Goal: Transaction & Acquisition: Purchase product/service

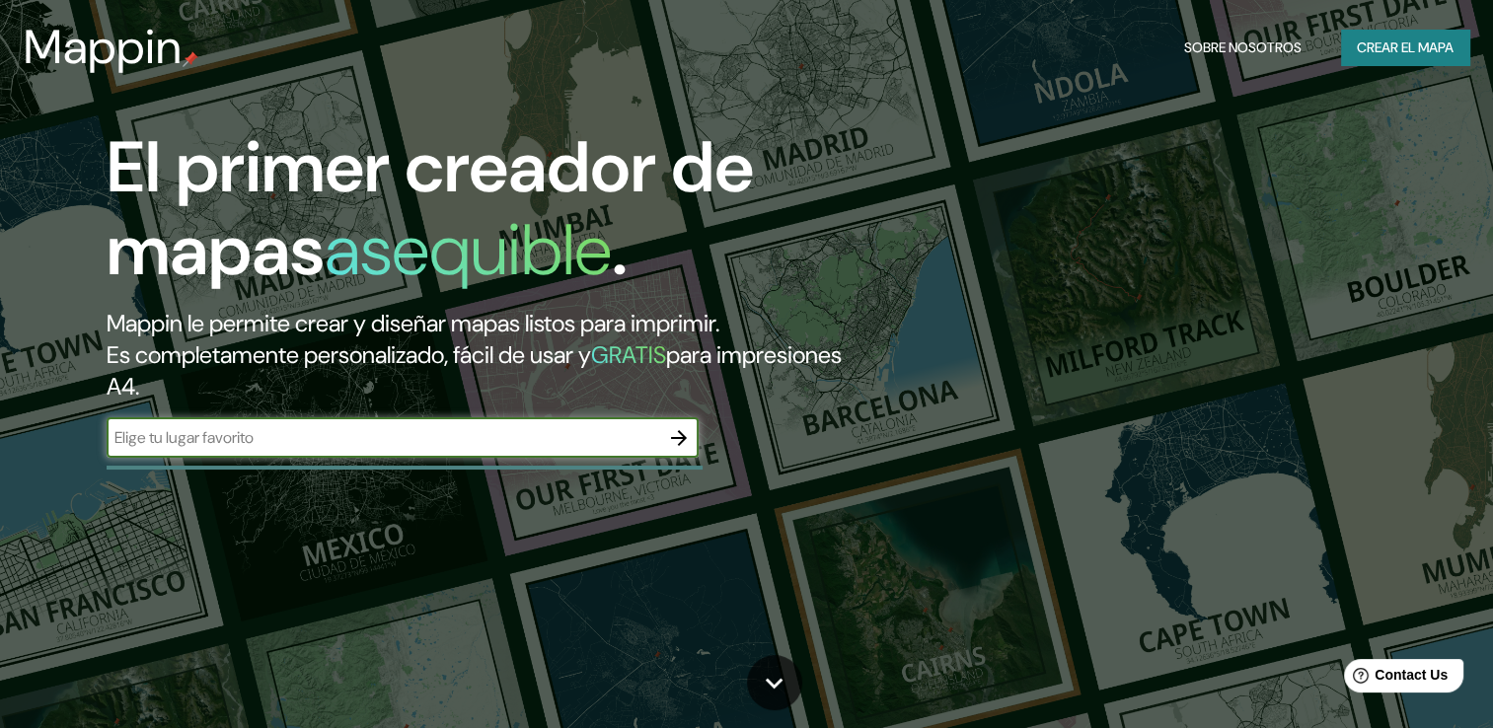
click at [663, 443] on button "button" at bounding box center [678, 437] width 39 height 39
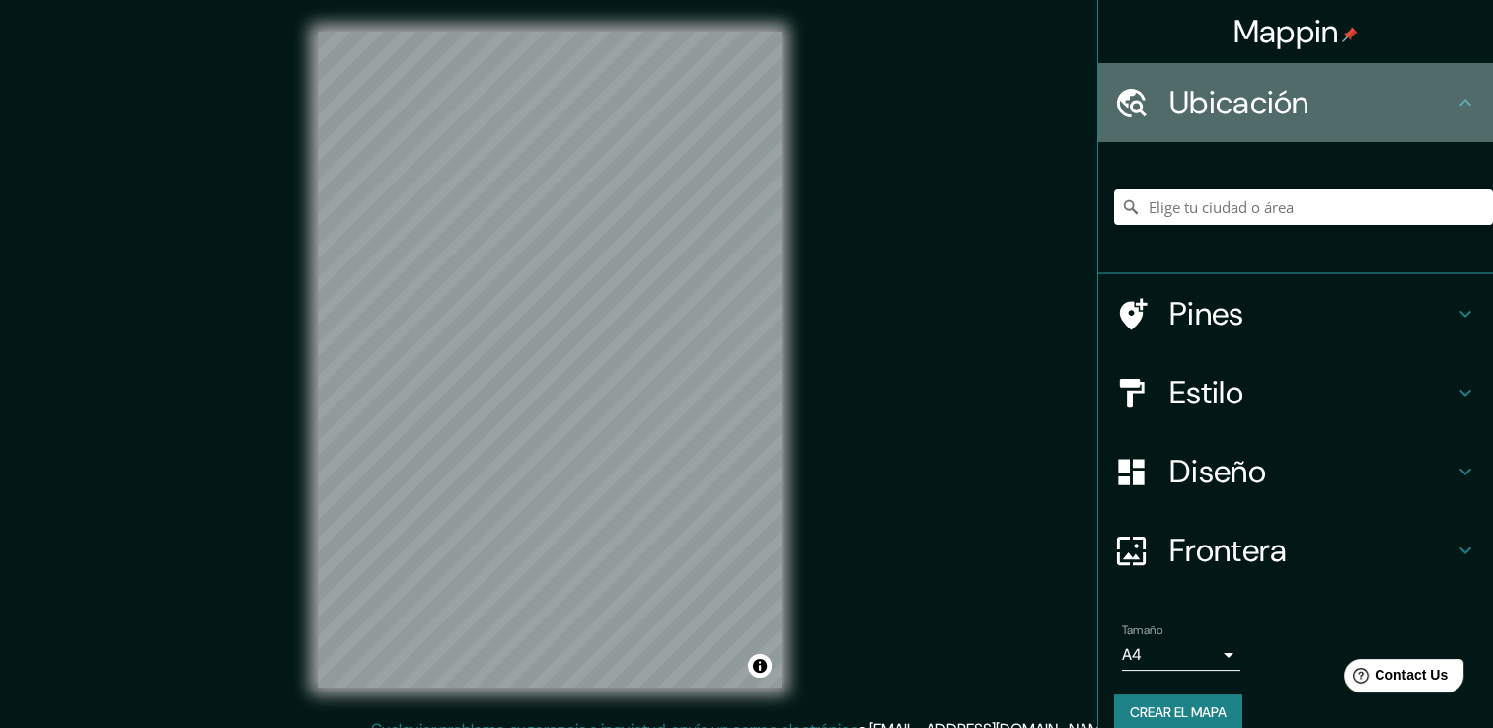
click at [1279, 99] on h4 "Ubicación" at bounding box center [1311, 102] width 284 height 39
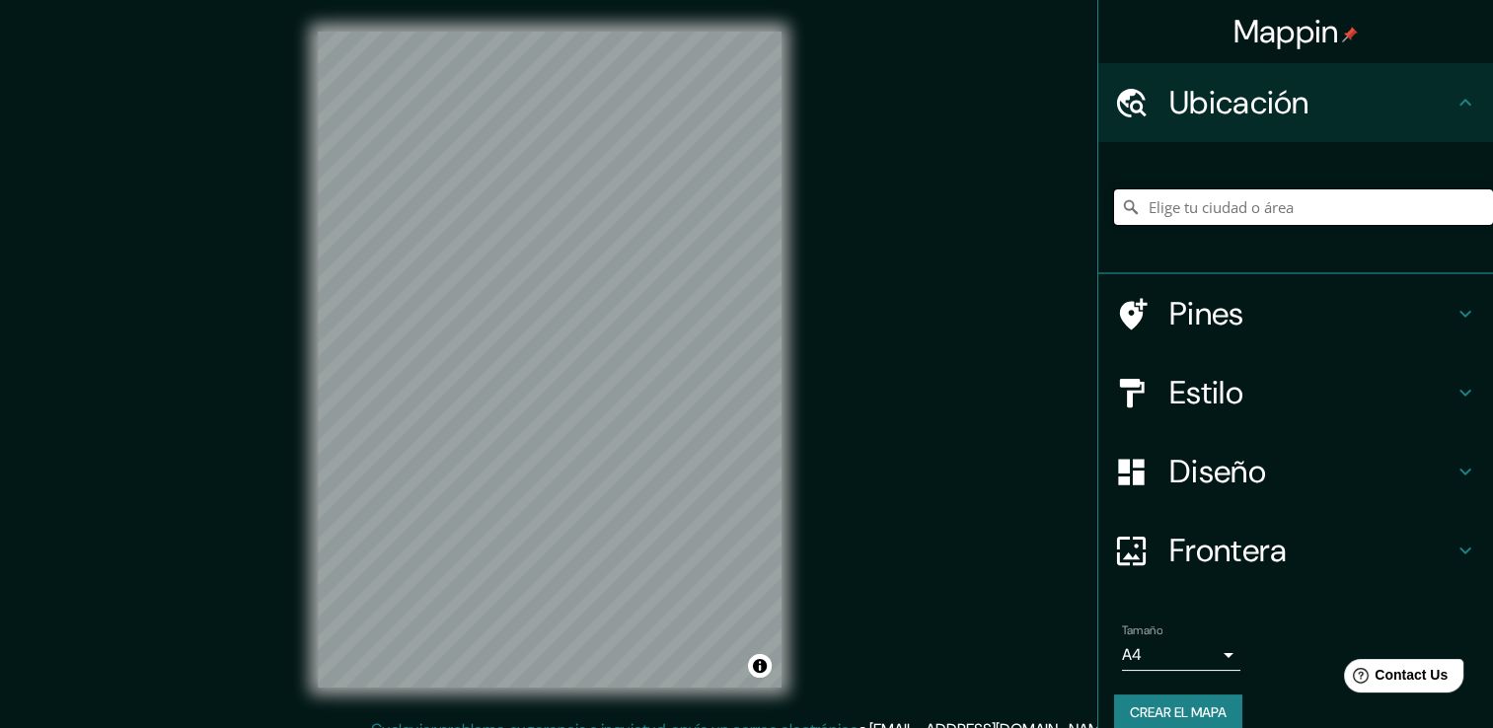
click at [1295, 204] on input "Elige tu ciudad o área" at bounding box center [1303, 207] width 379 height 36
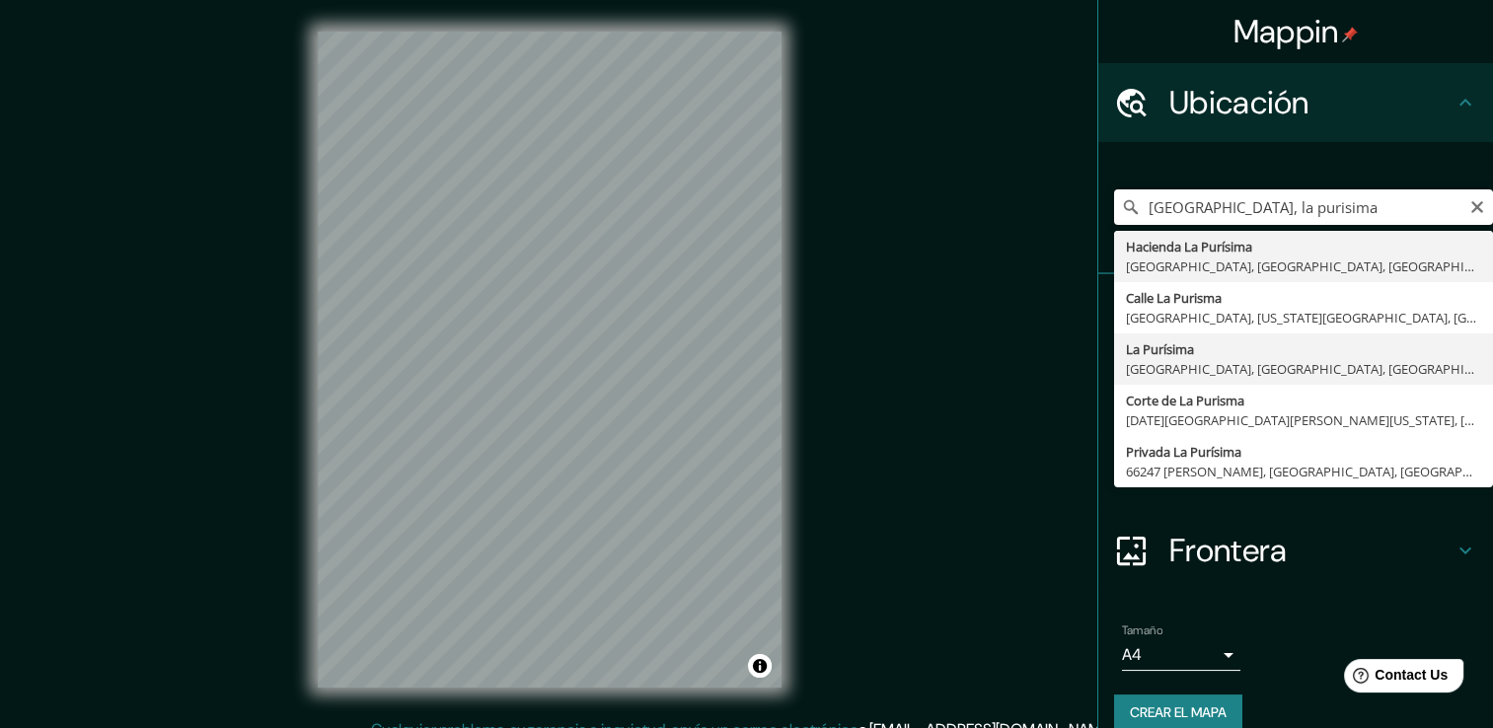
type input "La Purísima, [GEOGRAPHIC_DATA], [GEOGRAPHIC_DATA], [GEOGRAPHIC_DATA]"
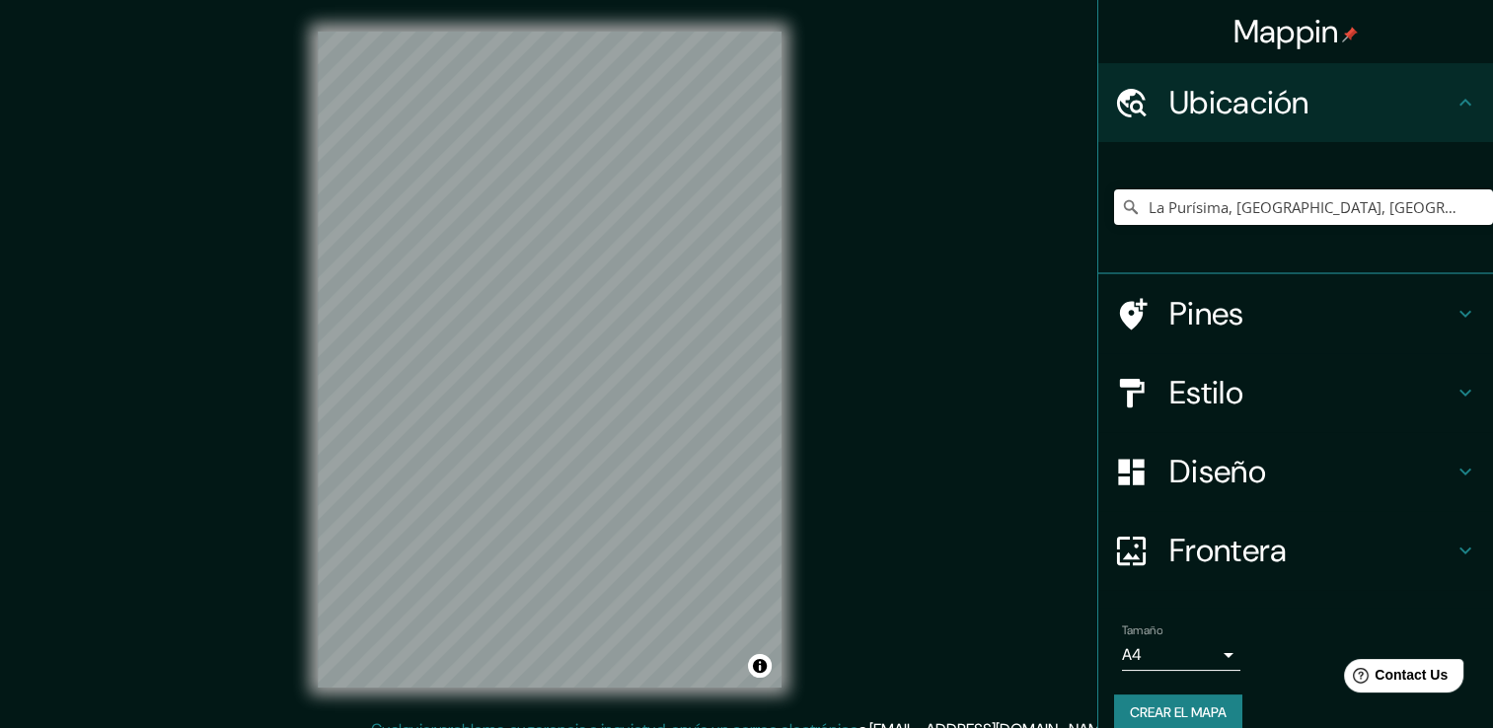
click at [1216, 447] on div "Diseño" at bounding box center [1295, 471] width 395 height 79
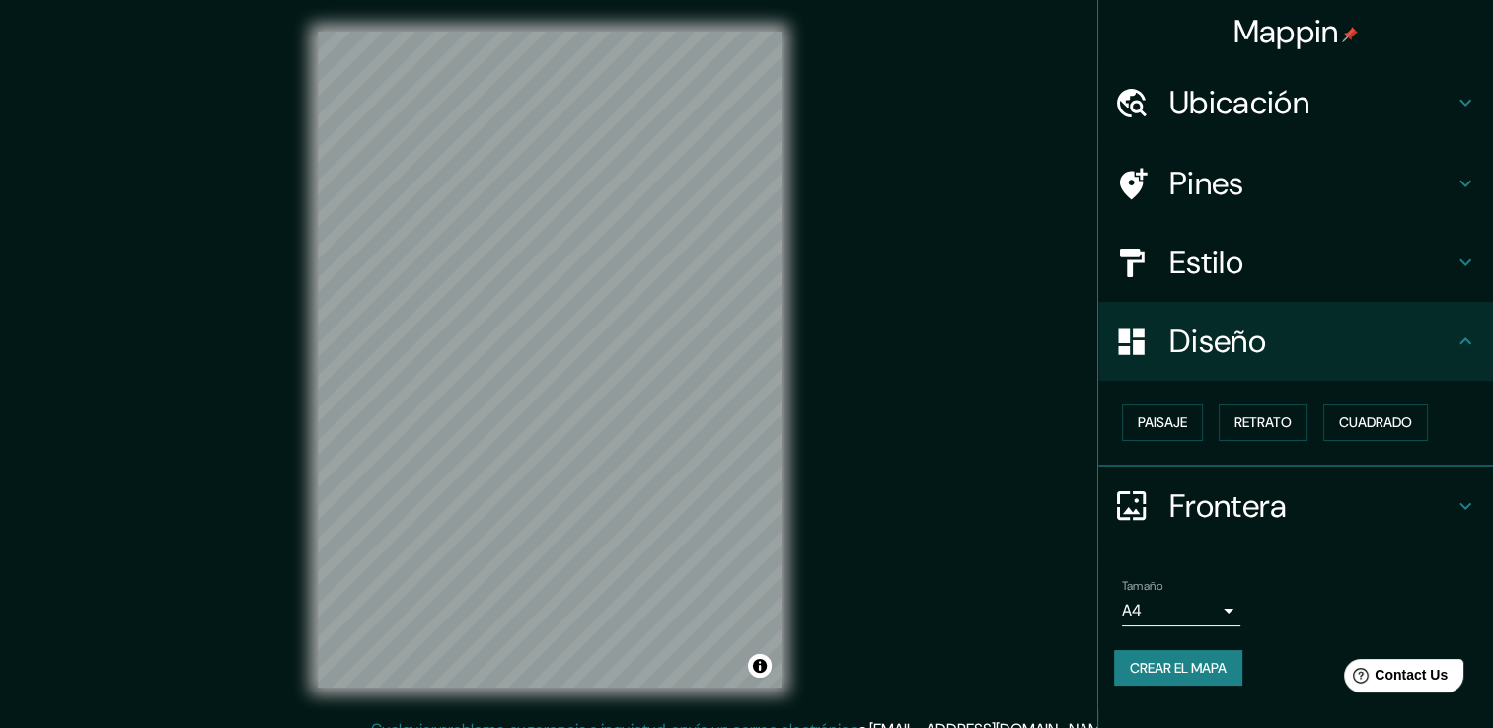
click at [1235, 283] on div "Estilo" at bounding box center [1295, 262] width 395 height 79
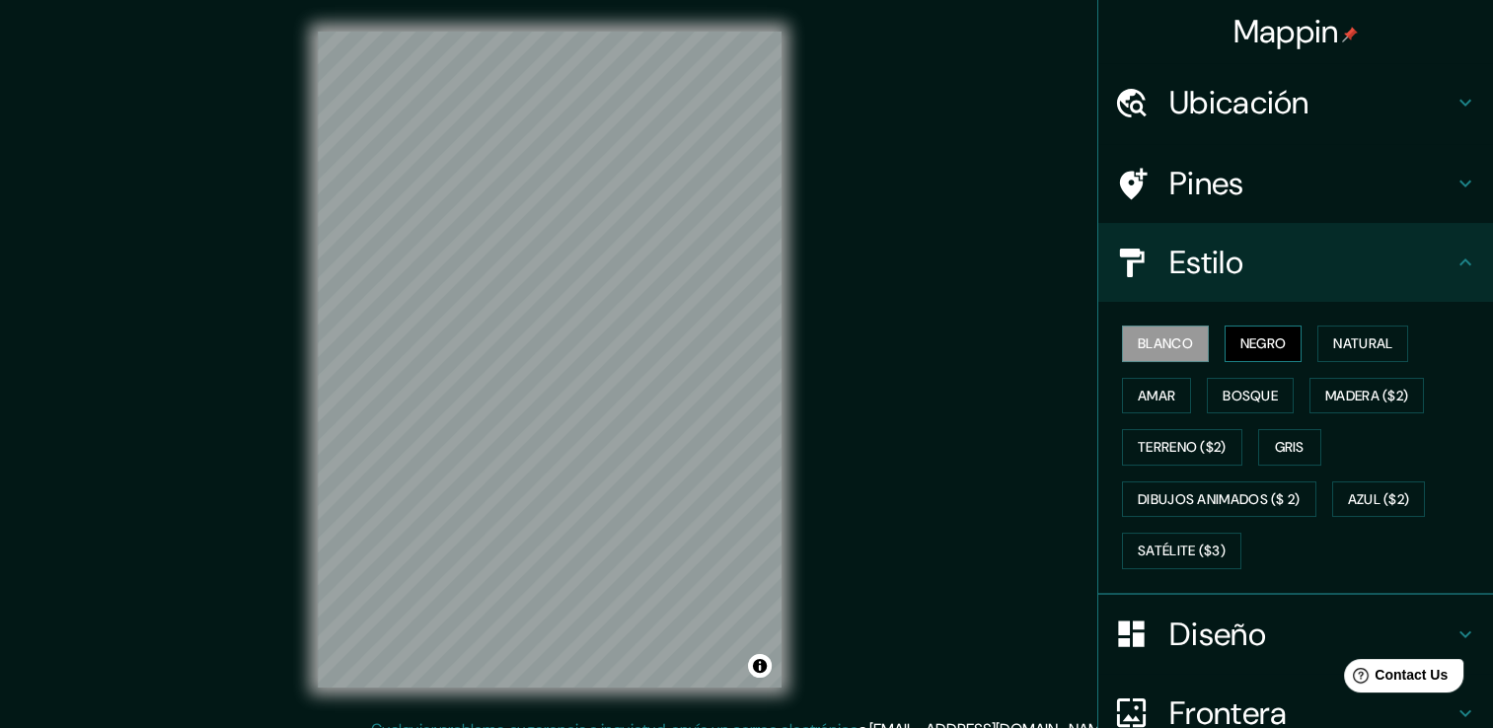
click at [1241, 334] on font "Negro" at bounding box center [1263, 344] width 46 height 25
click at [1159, 332] on font "Blanco" at bounding box center [1165, 344] width 55 height 25
click at [1317, 334] on button "Natural" at bounding box center [1362, 344] width 91 height 37
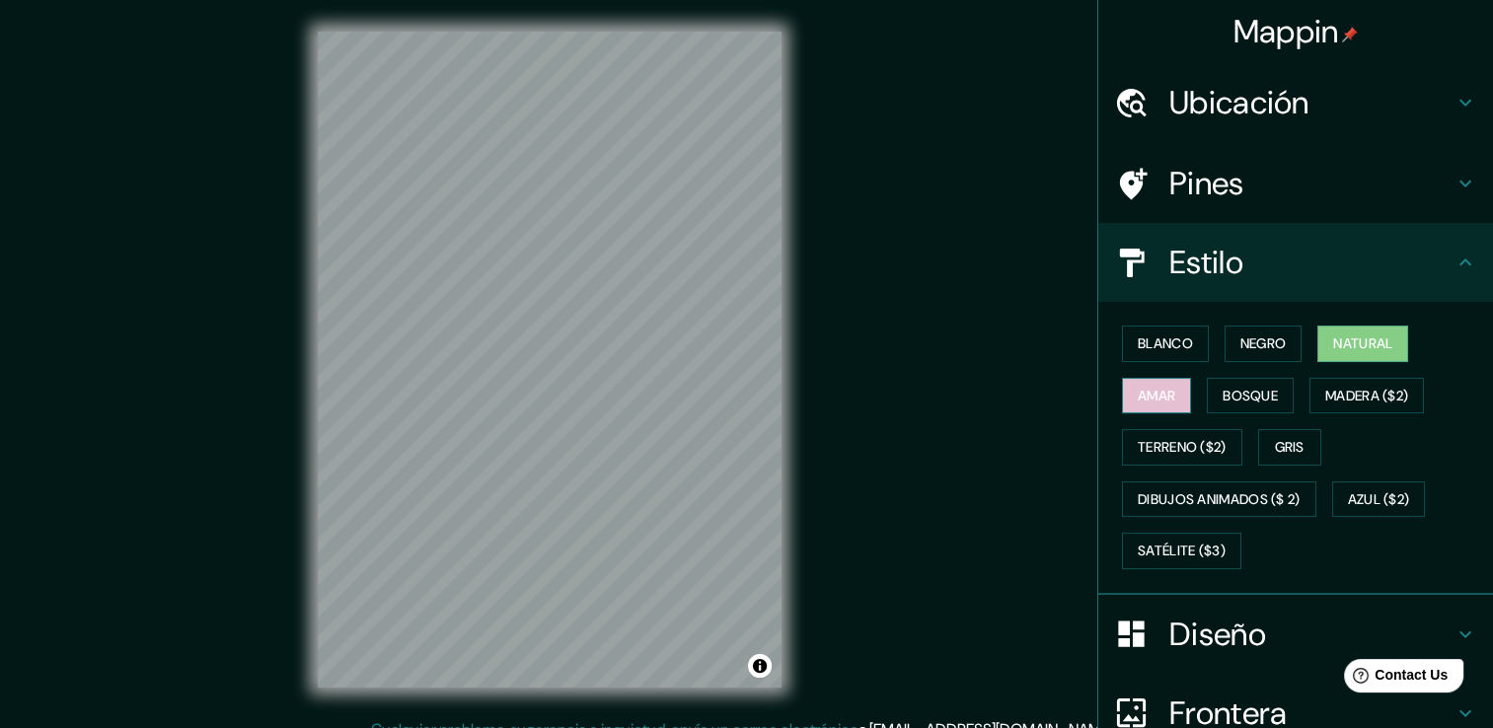
click at [1140, 389] on font "Amar" at bounding box center [1156, 396] width 37 height 25
click at [1353, 348] on font "Natural" at bounding box center [1362, 344] width 59 height 25
click at [1262, 386] on font "Bosque" at bounding box center [1250, 396] width 55 height 25
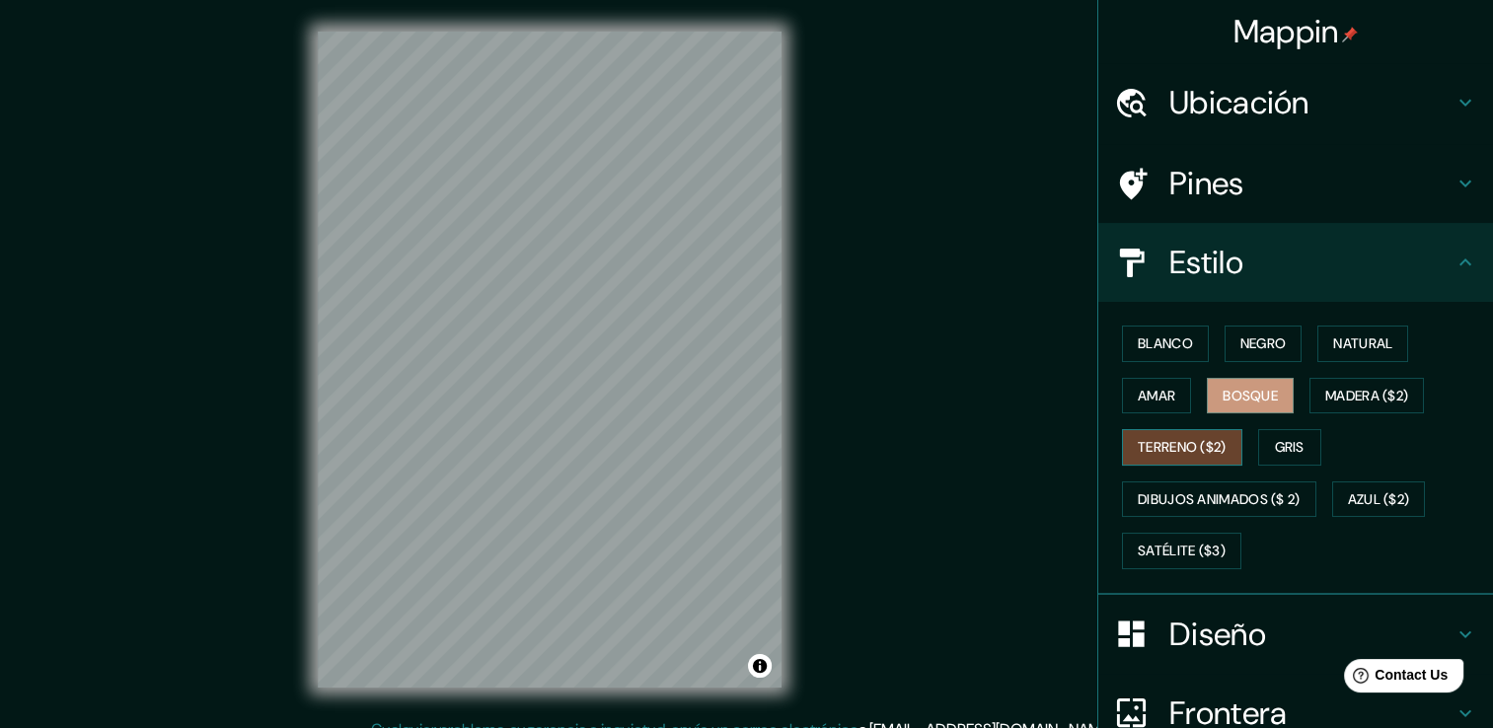
click at [1154, 455] on font "Terreno ($2)" at bounding box center [1182, 447] width 89 height 25
click at [1258, 443] on button "Gris" at bounding box center [1289, 447] width 63 height 37
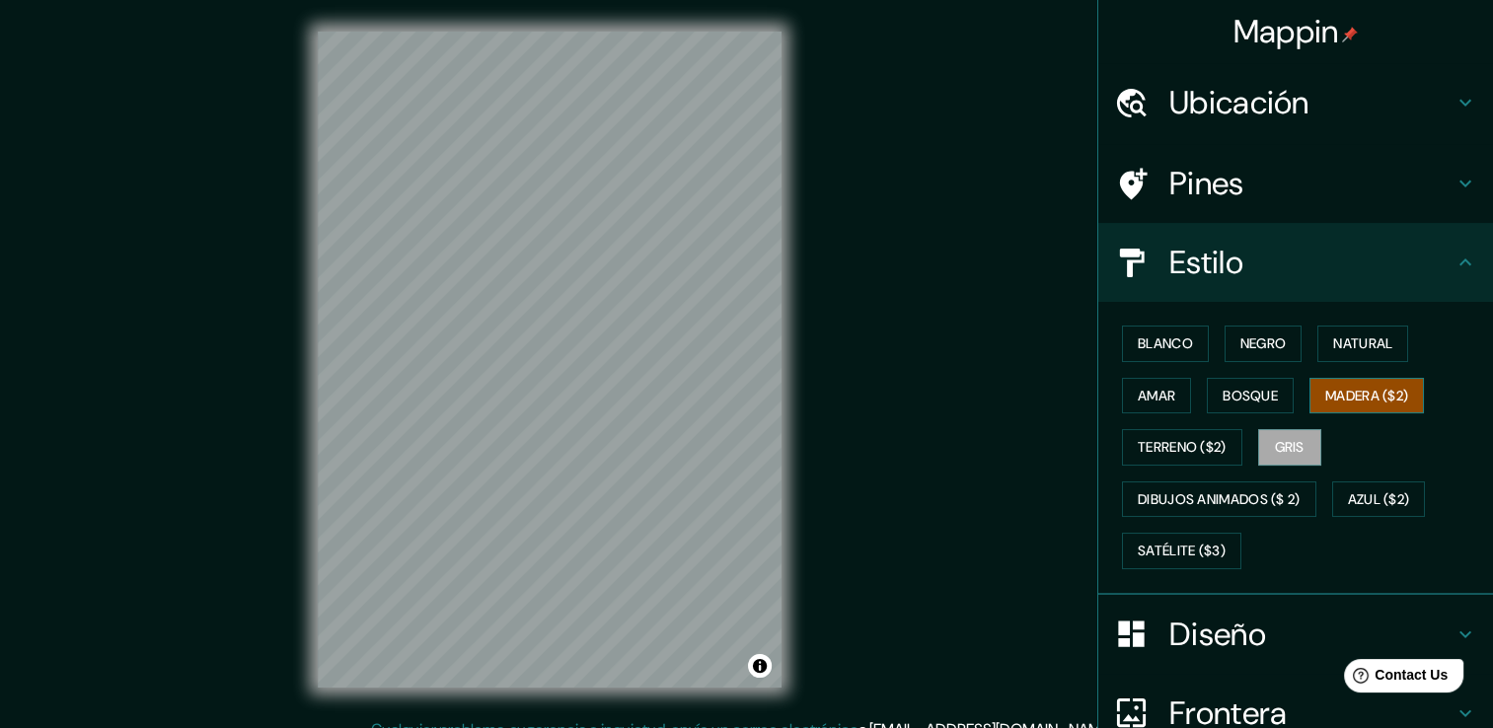
click at [1345, 379] on button "Madera ($2)" at bounding box center [1366, 396] width 114 height 37
click at [1332, 361] on div "Blanco Negro Natural [PERSON_NAME] ($2) Terreno ($2) Gris Dibujos animados ($ 2…" at bounding box center [1303, 448] width 379 height 260
click at [1335, 355] on button "Natural" at bounding box center [1362, 344] width 91 height 37
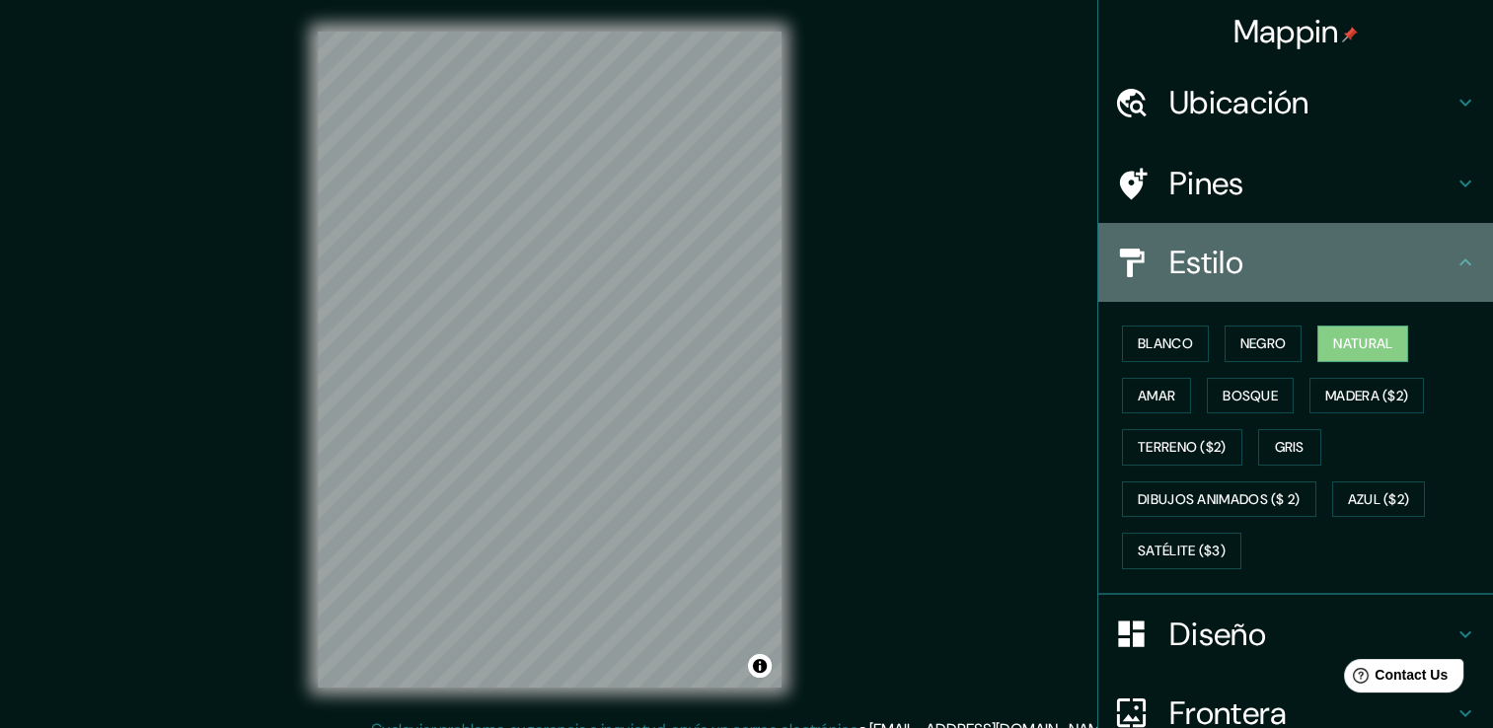
click at [1453, 256] on icon at bounding box center [1465, 263] width 24 height 24
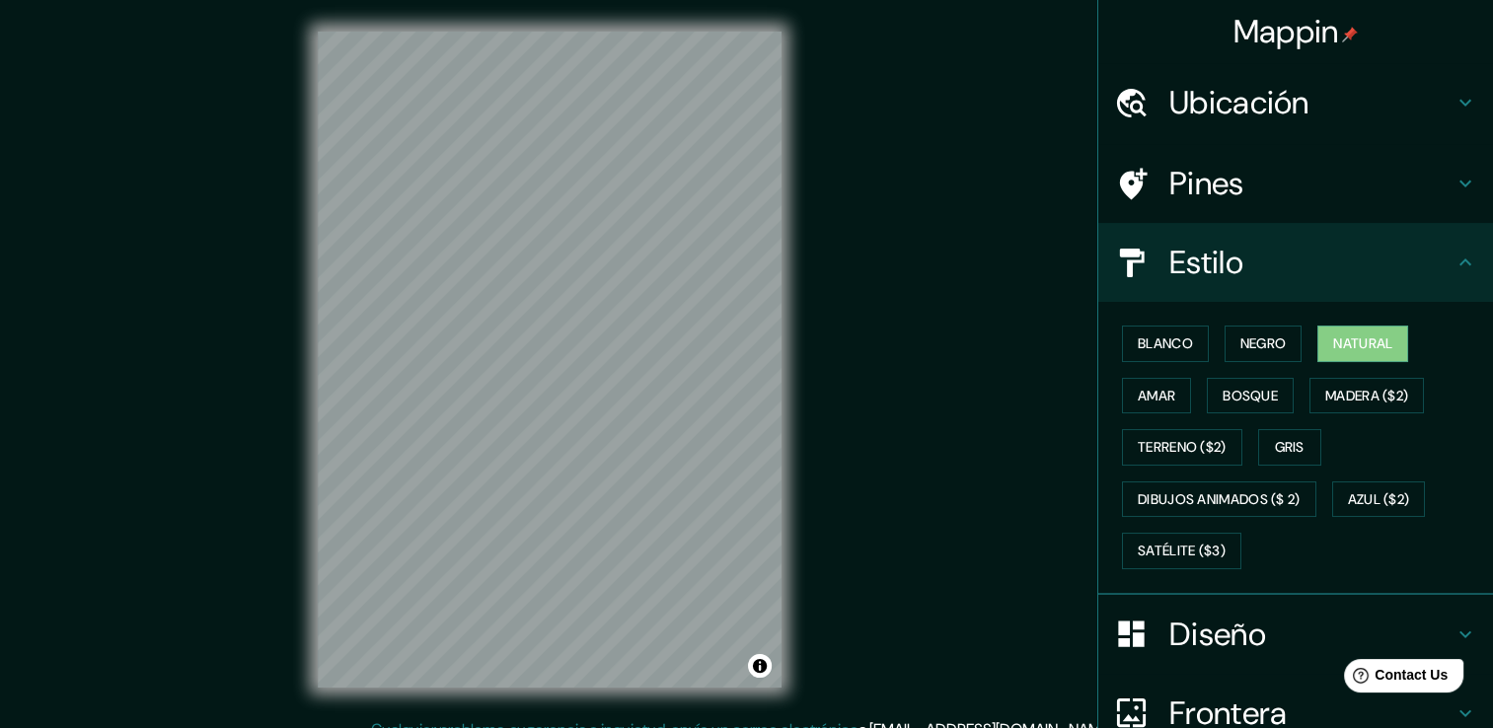
click at [1453, 263] on icon at bounding box center [1465, 263] width 24 height 24
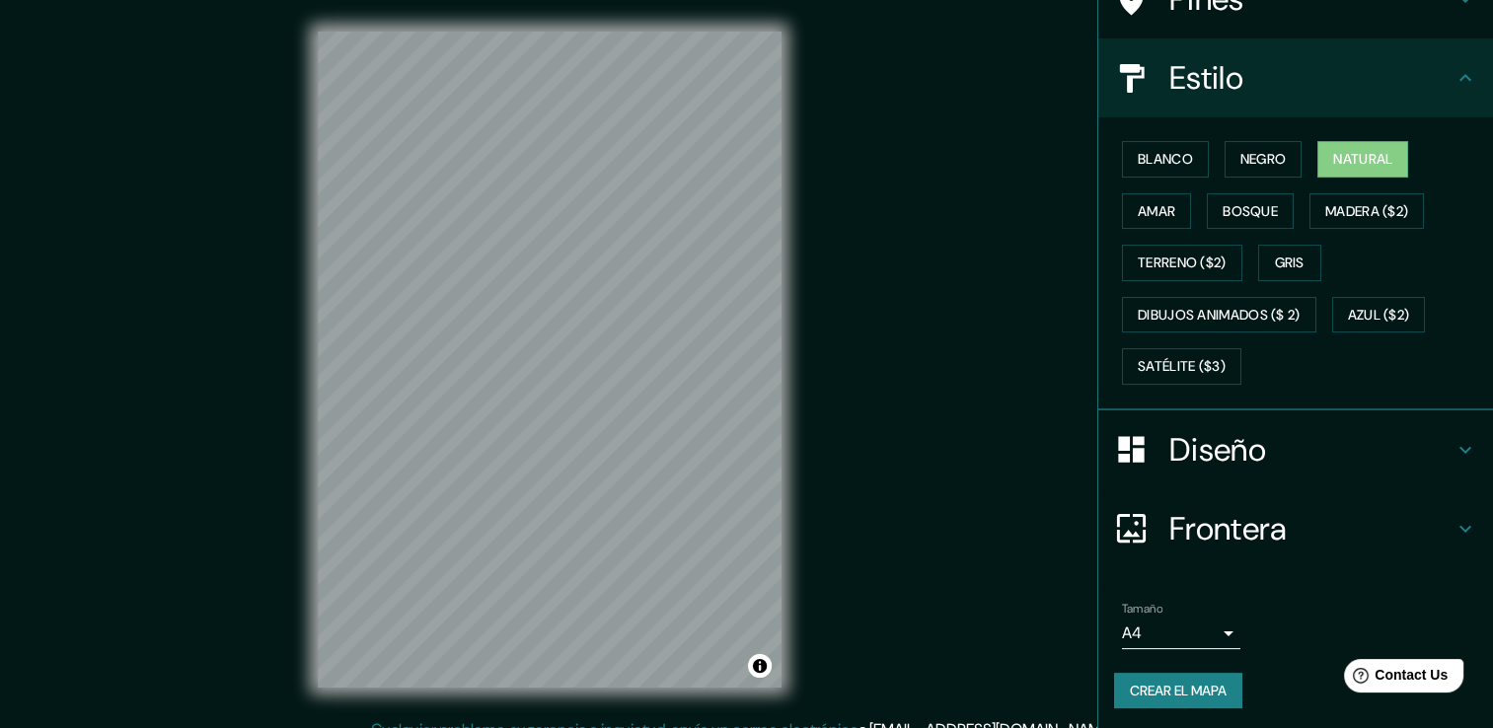
click at [1325, 430] on h4 "Diseño" at bounding box center [1311, 449] width 284 height 39
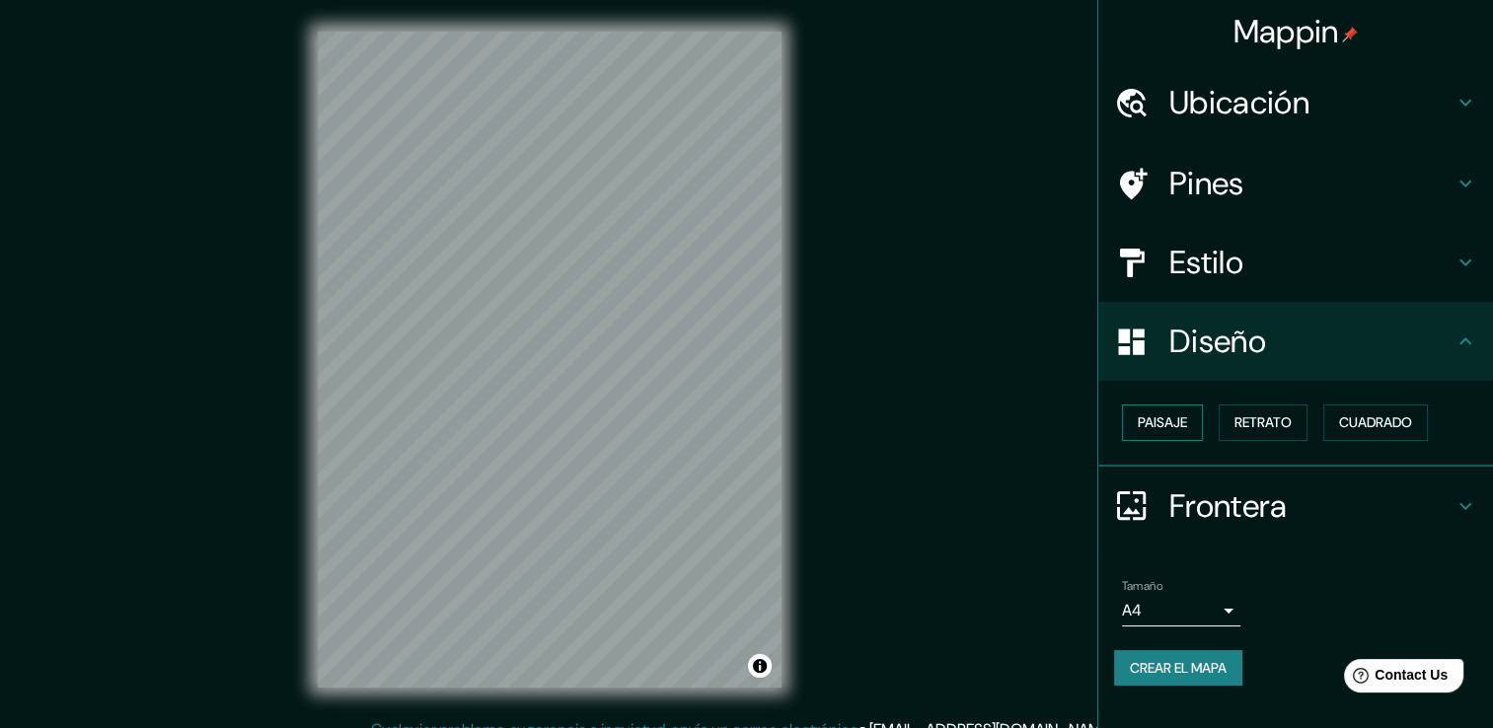
click at [1180, 422] on font "Paisaje" at bounding box center [1162, 422] width 49 height 25
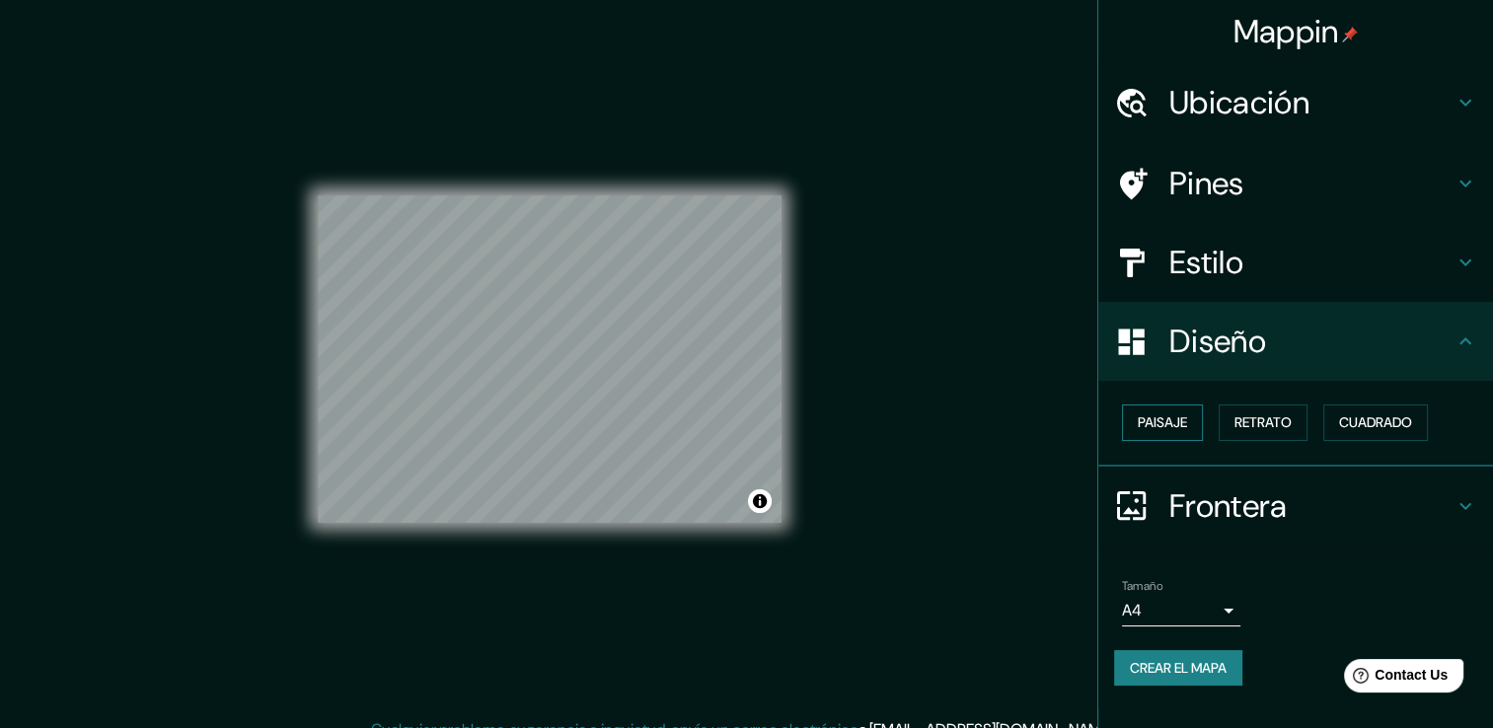
click at [1180, 422] on font "Paisaje" at bounding box center [1162, 422] width 49 height 25
click at [1252, 413] on font "Retrato" at bounding box center [1262, 422] width 57 height 25
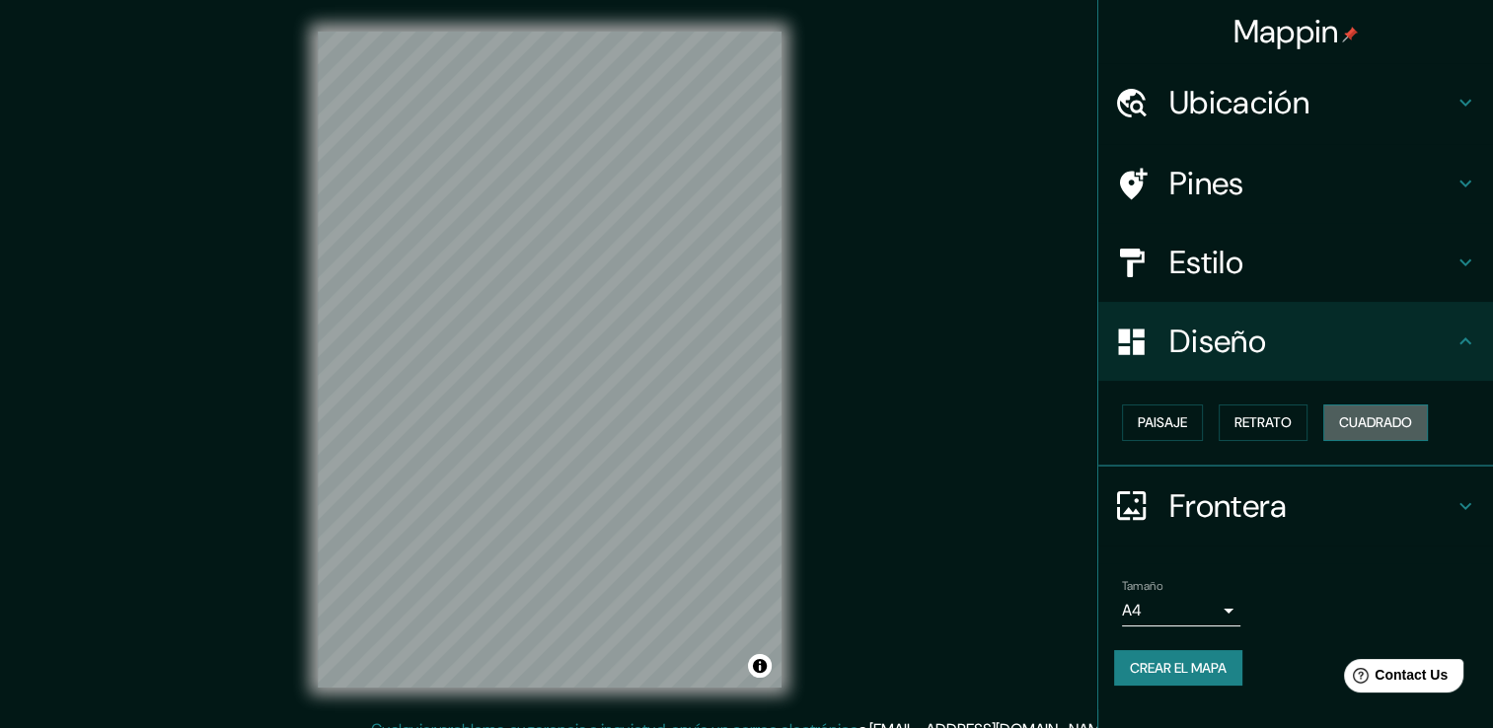
click at [1371, 413] on font "Cuadrado" at bounding box center [1375, 422] width 73 height 25
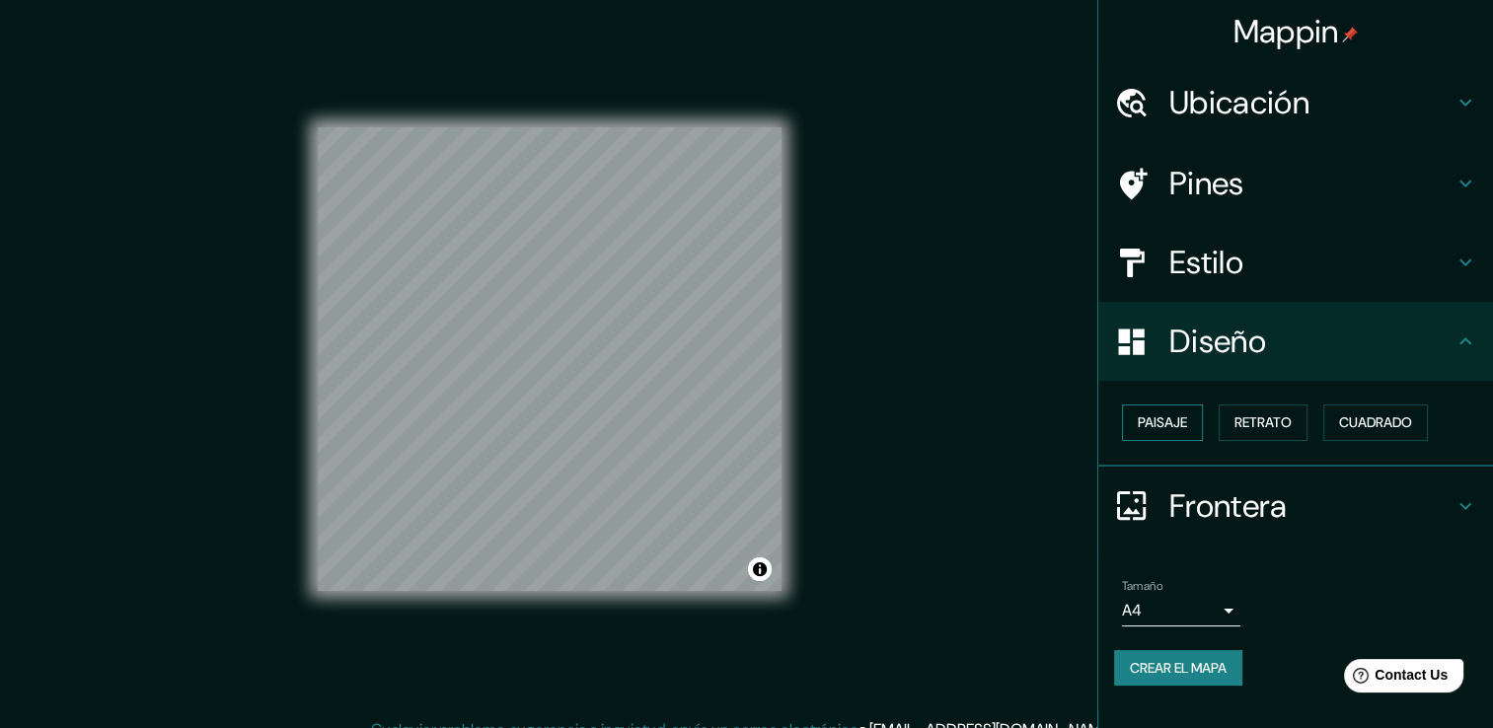
click at [1164, 426] on font "Paisaje" at bounding box center [1162, 422] width 49 height 25
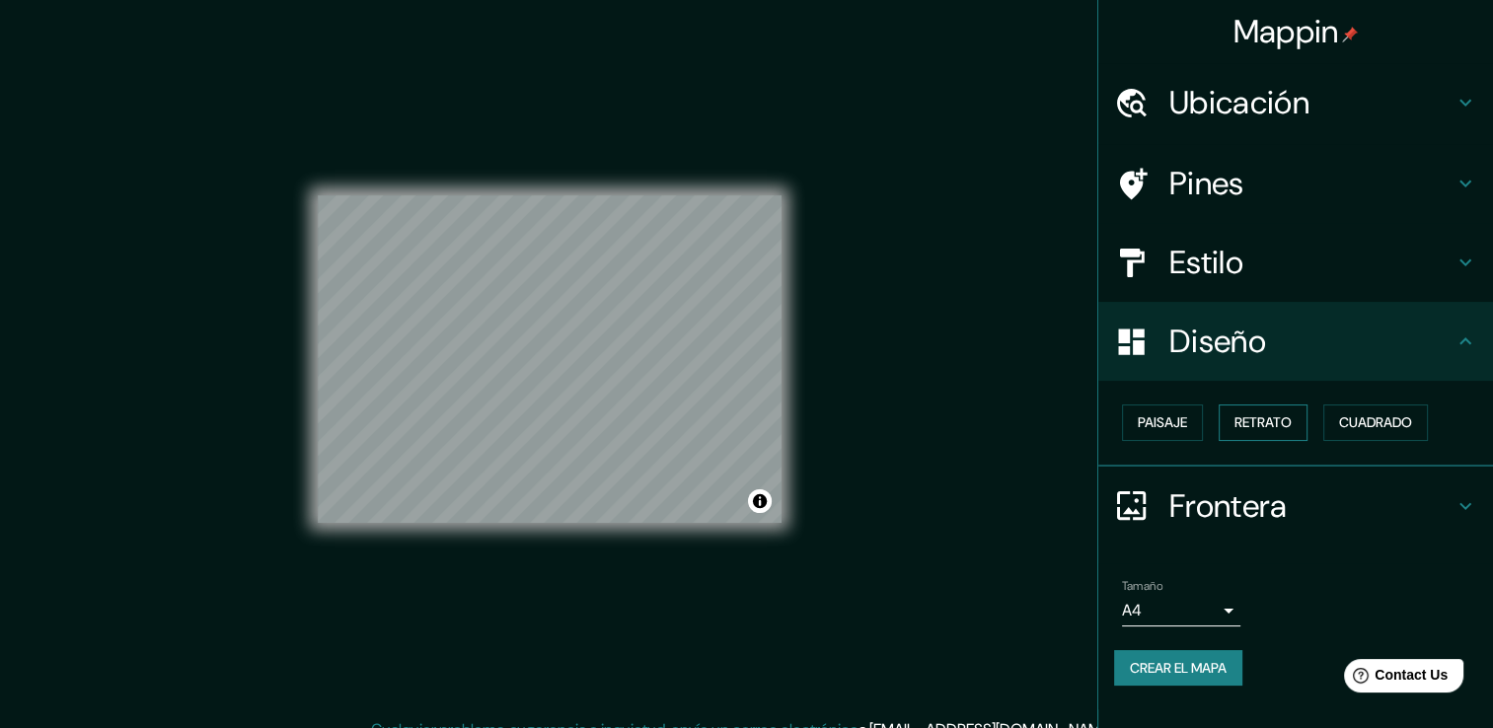
click at [1224, 406] on button "Retrato" at bounding box center [1263, 423] width 89 height 37
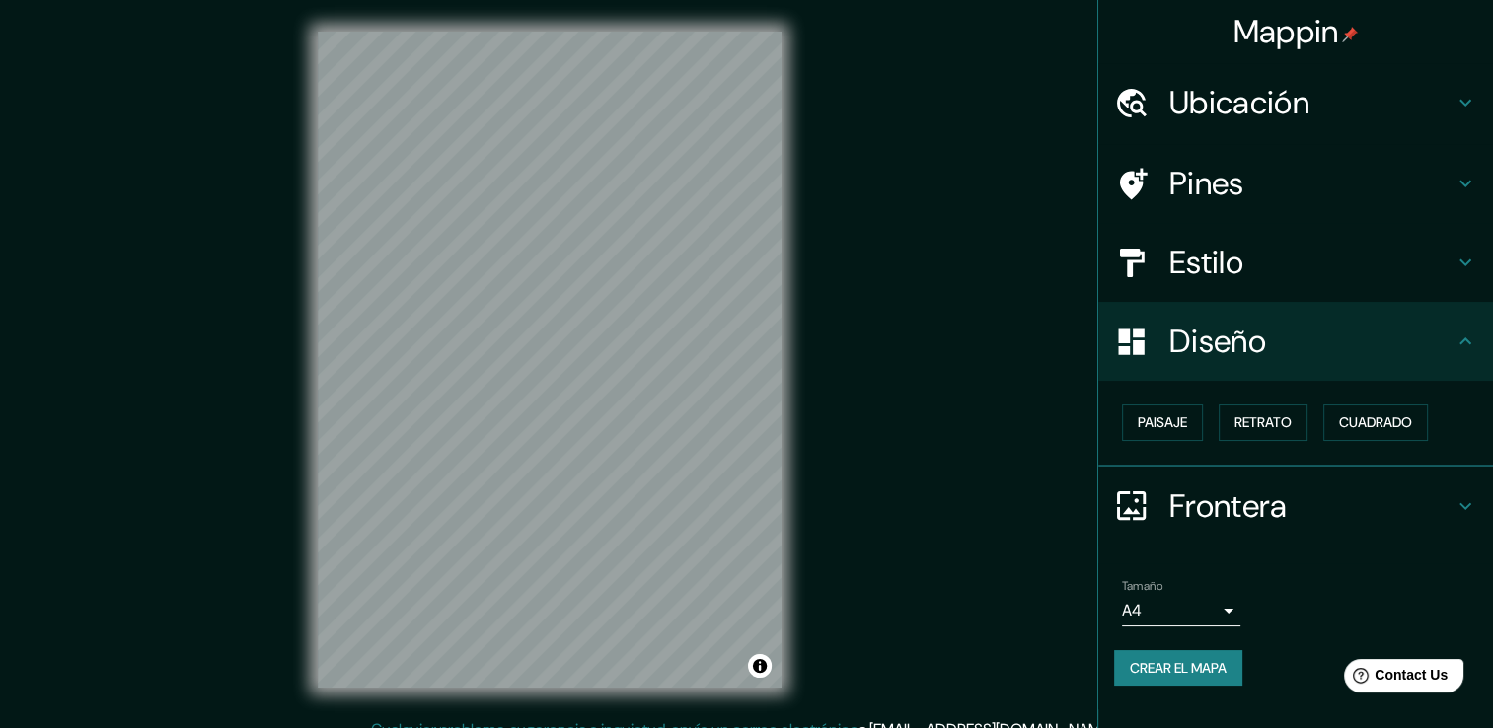
click at [1288, 482] on div "Frontera" at bounding box center [1295, 506] width 395 height 79
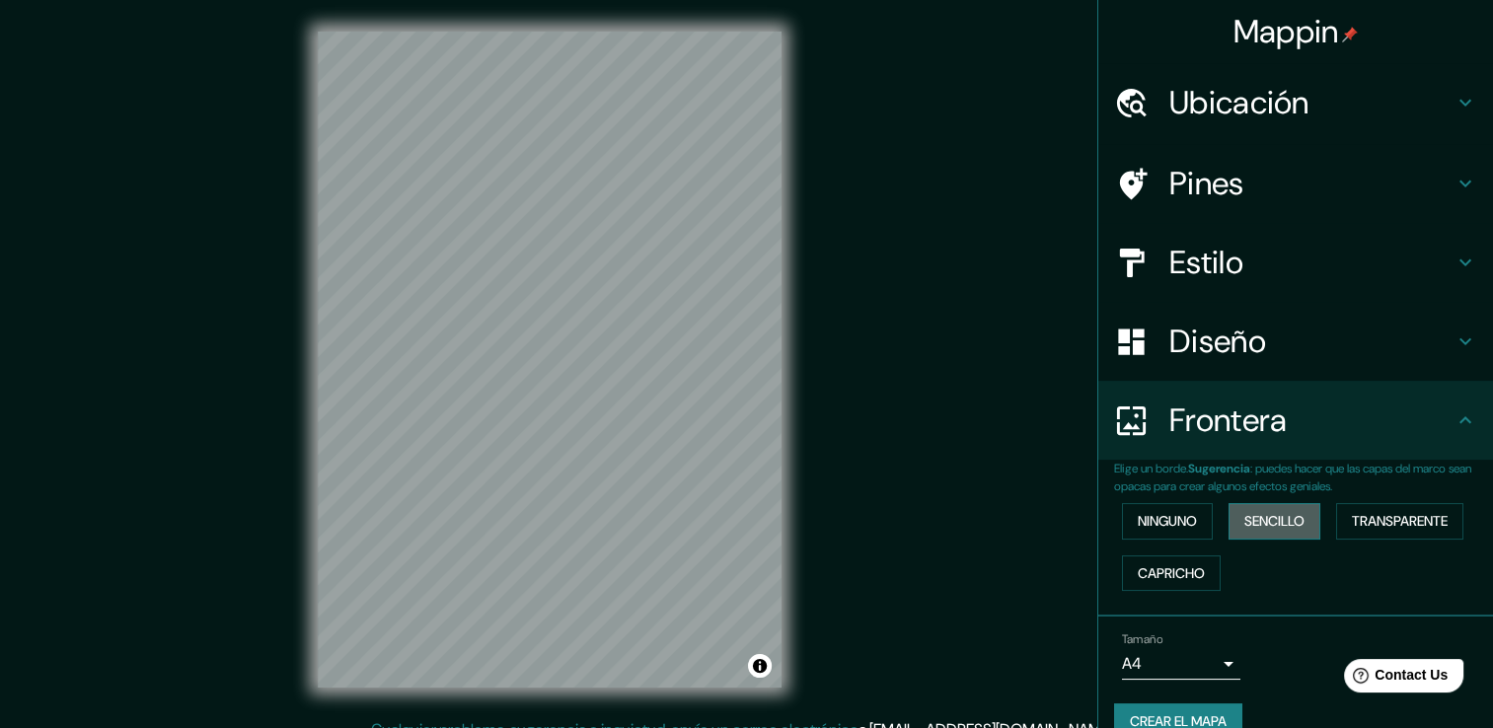
click at [1271, 509] on font "Sencillo" at bounding box center [1274, 521] width 60 height 25
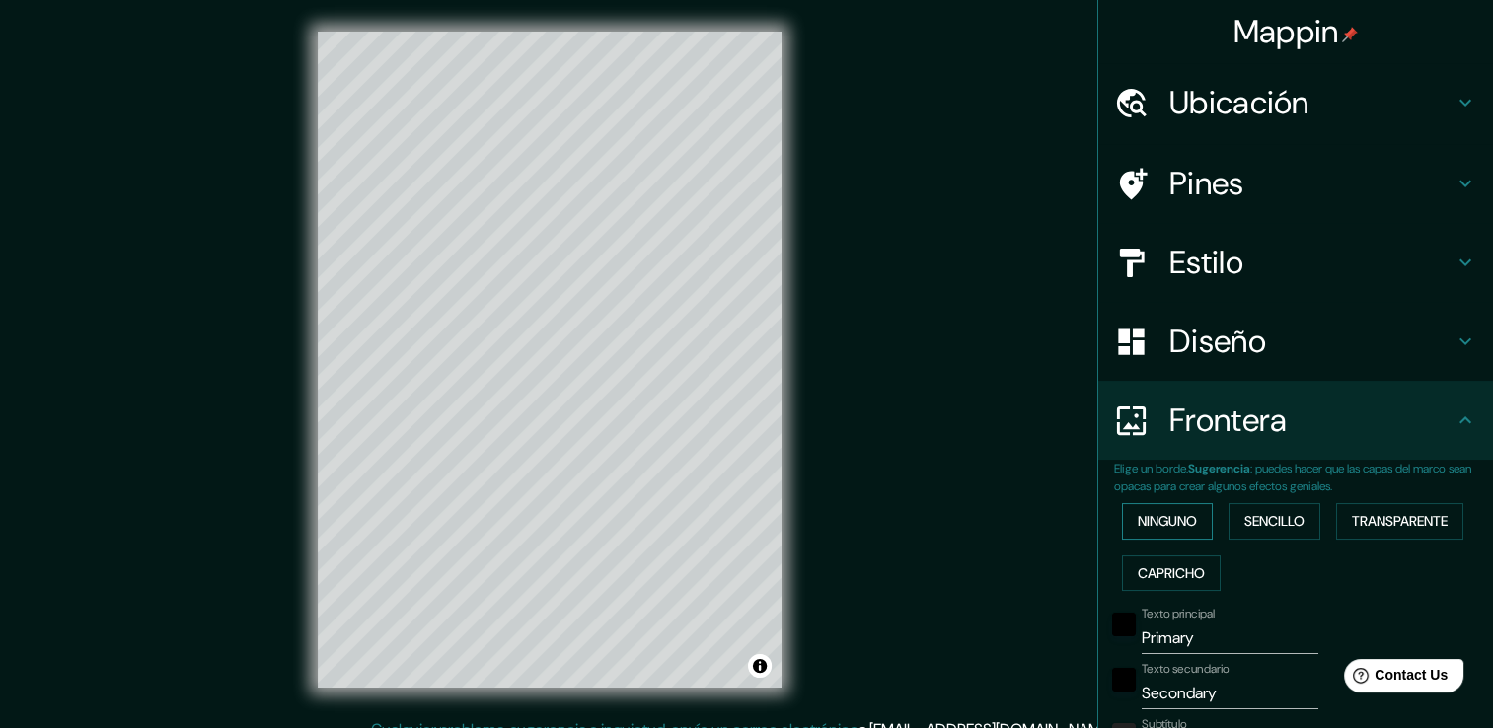
click at [1178, 519] on font "Ninguno" at bounding box center [1167, 521] width 59 height 25
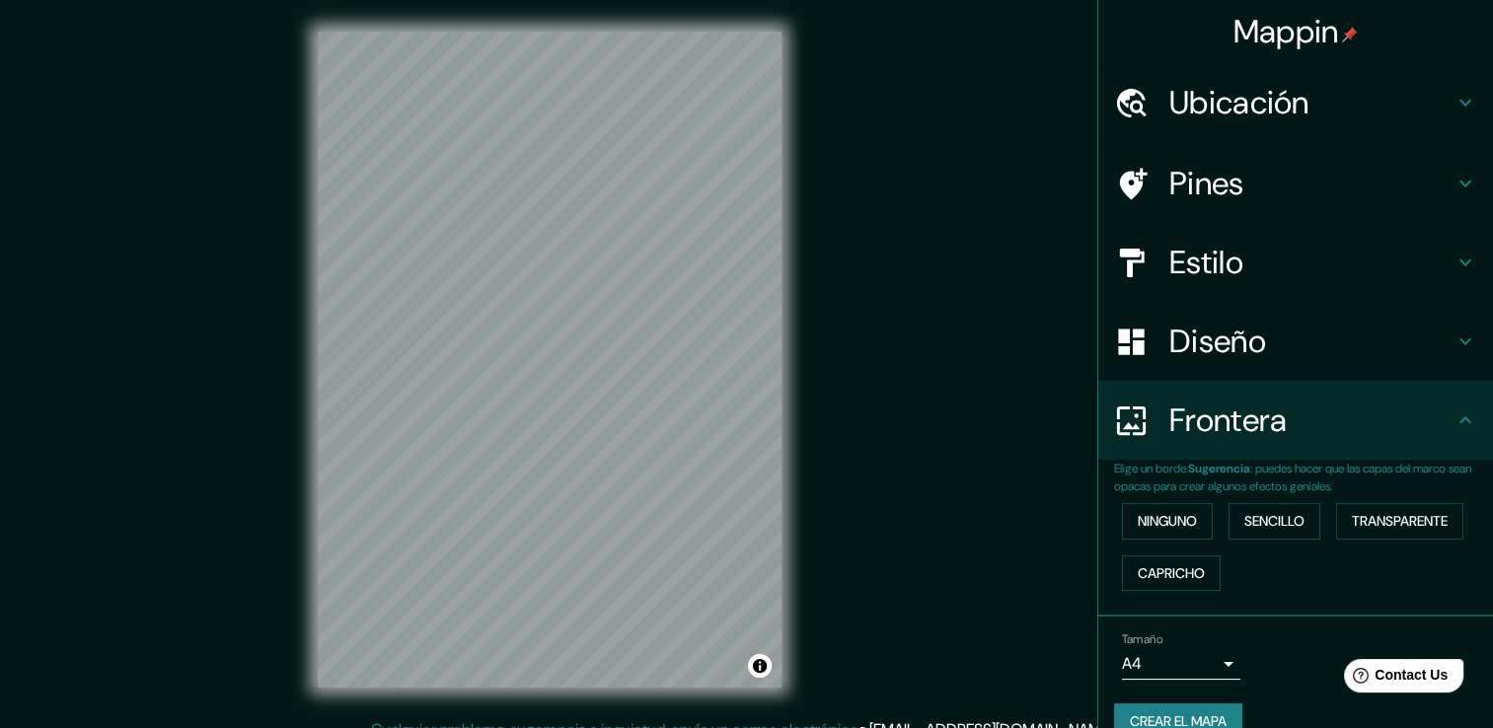
click at [1453, 426] on icon at bounding box center [1465, 420] width 24 height 24
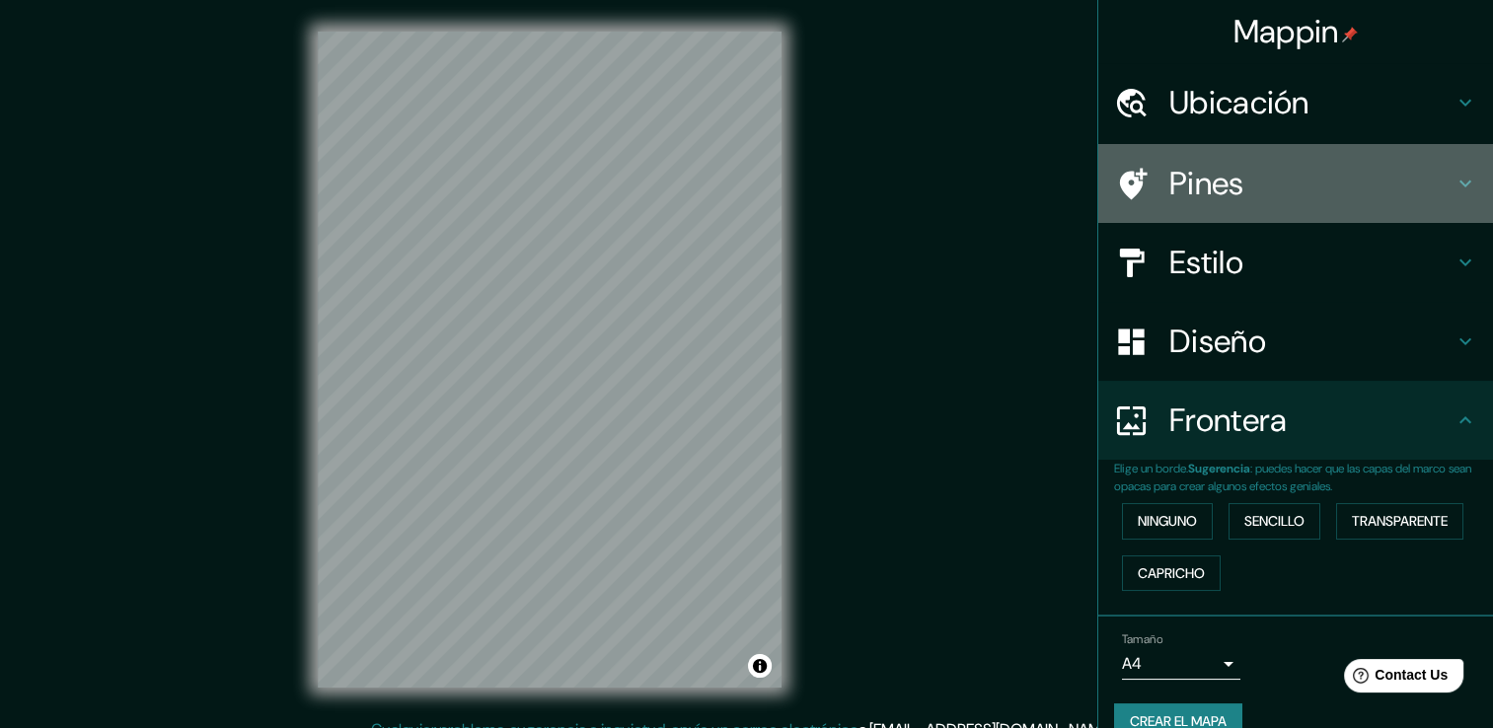
click at [1298, 184] on h4 "Pines" at bounding box center [1311, 183] width 284 height 39
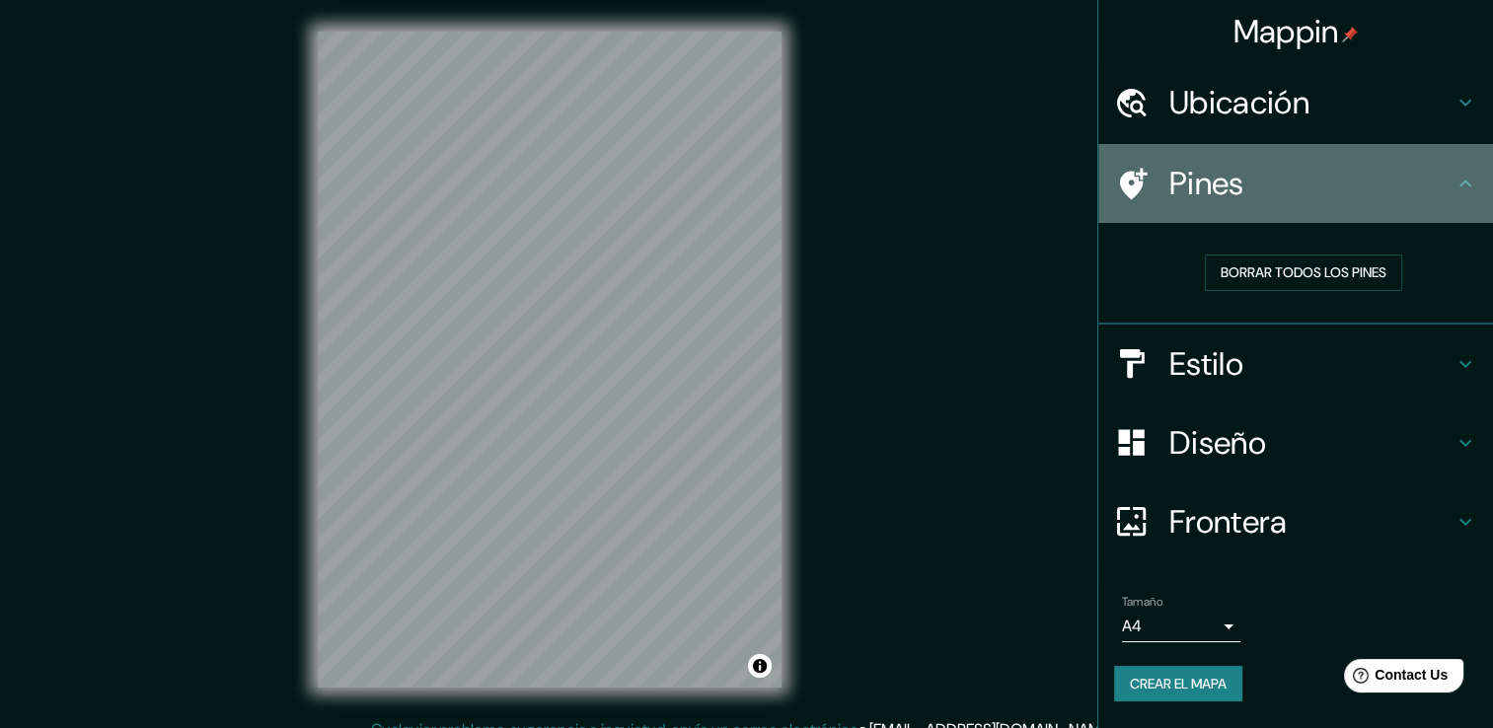
click at [1377, 188] on h4 "Pines" at bounding box center [1311, 183] width 284 height 39
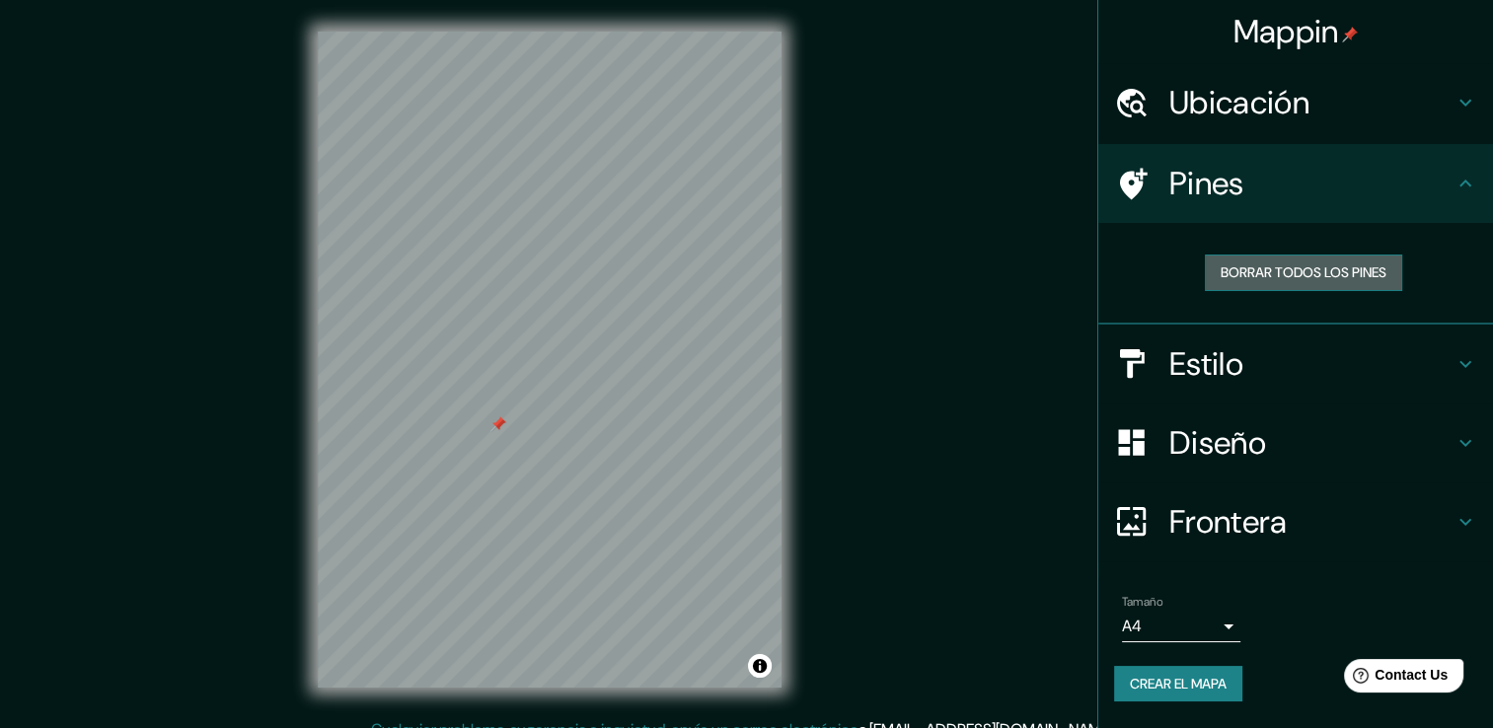
click at [1225, 263] on font "Borrar todos los pines" at bounding box center [1304, 272] width 166 height 25
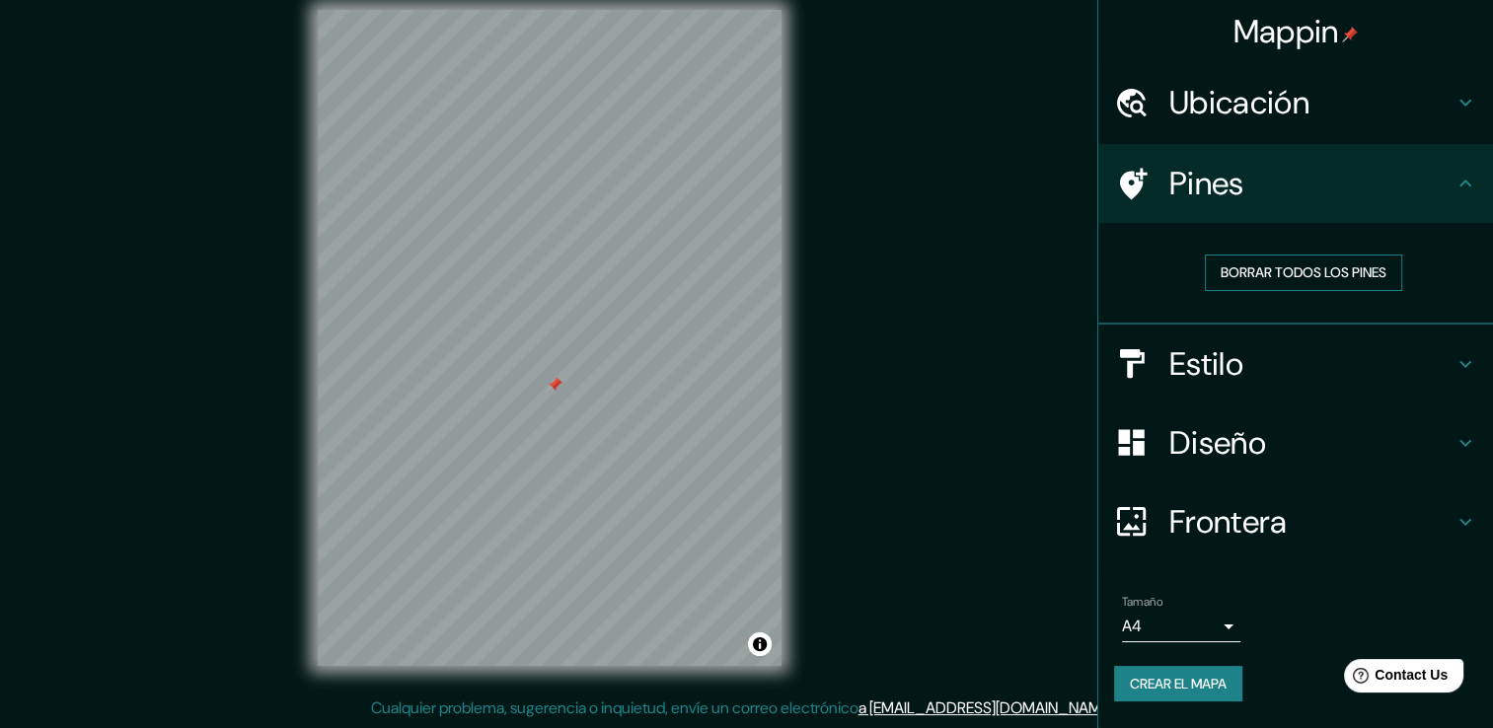
click at [1243, 262] on font "Borrar todos los pines" at bounding box center [1304, 272] width 166 height 25
click at [1418, 99] on h4 "Ubicación" at bounding box center [1311, 102] width 284 height 39
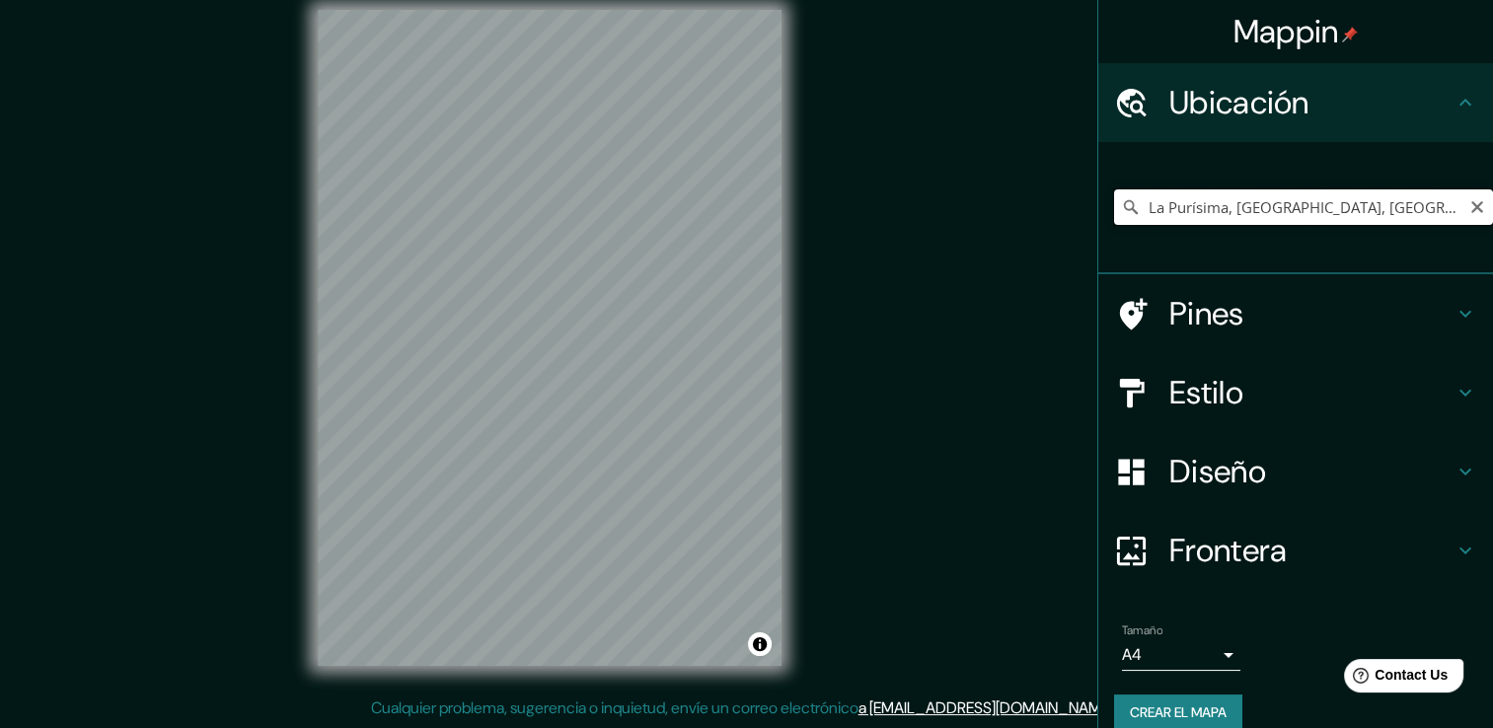
click at [1409, 199] on input "La Purísima, [GEOGRAPHIC_DATA], [GEOGRAPHIC_DATA], [GEOGRAPHIC_DATA]" at bounding box center [1303, 207] width 379 height 36
click at [1428, 199] on input "La Purísima, [GEOGRAPHIC_DATA], [GEOGRAPHIC_DATA], [GEOGRAPHIC_DATA]" at bounding box center [1303, 207] width 379 height 36
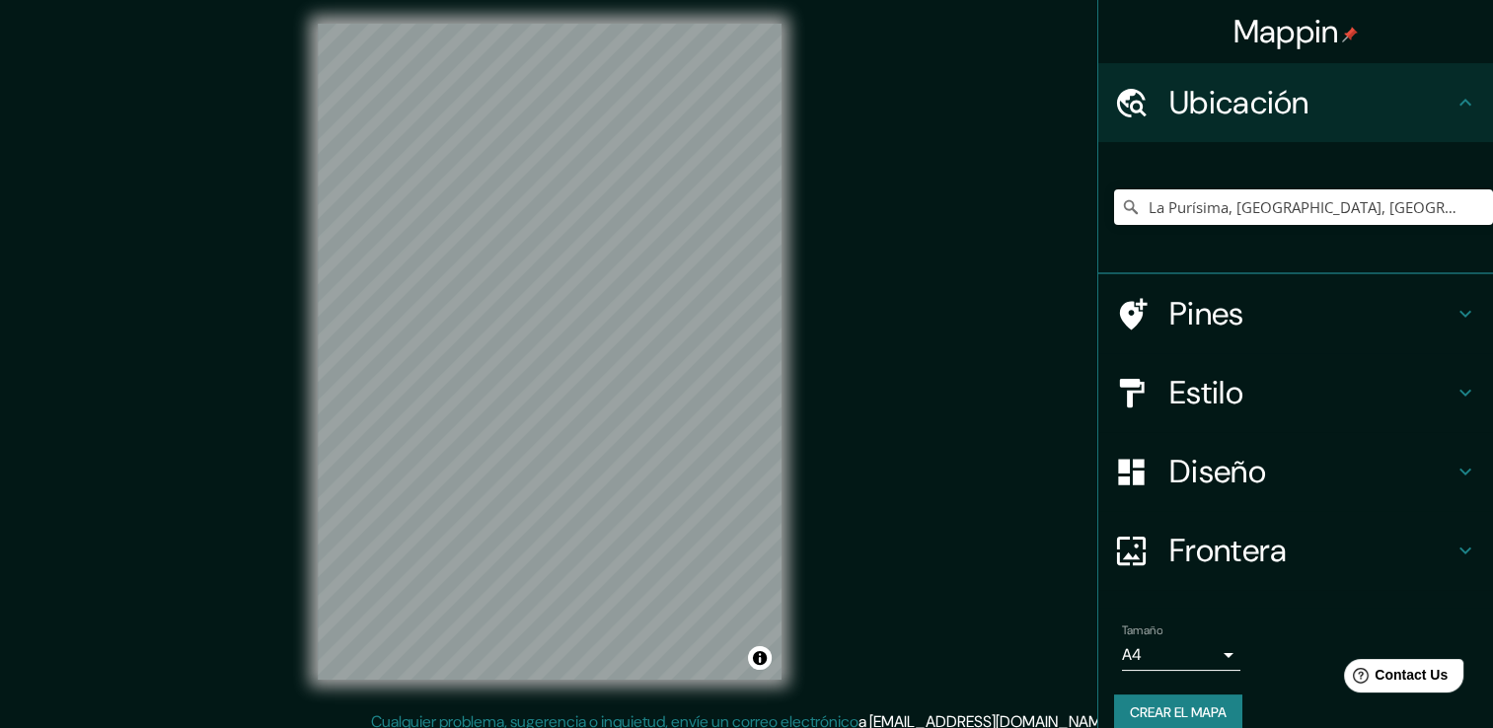
scroll to position [0, 0]
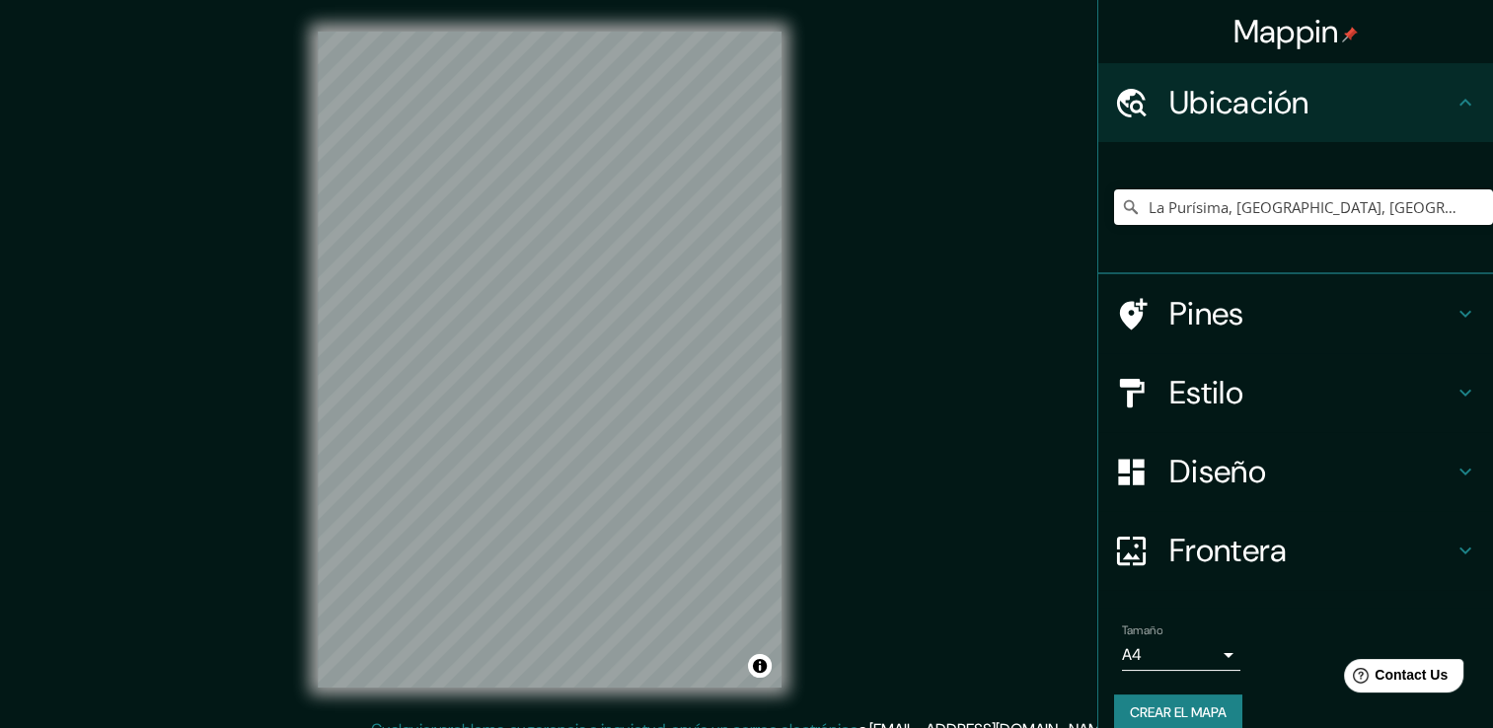
click at [1190, 652] on body "Mappin Ubicación La Purísima, [GEOGRAPHIC_DATA], [GEOGRAPHIC_DATA], [GEOGRAPHIC…" at bounding box center [746, 364] width 1493 height 728
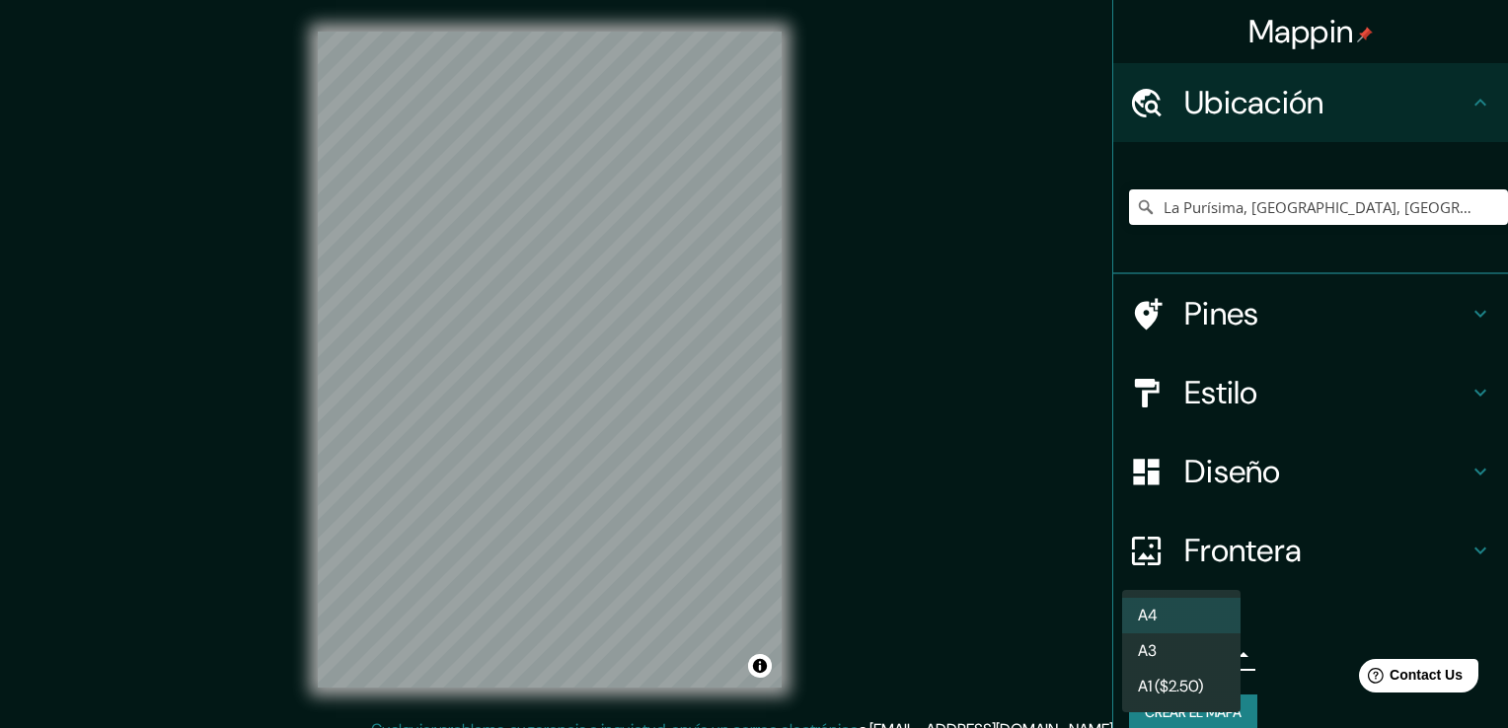
click at [1190, 652] on li "A3" at bounding box center [1181, 651] width 118 height 36
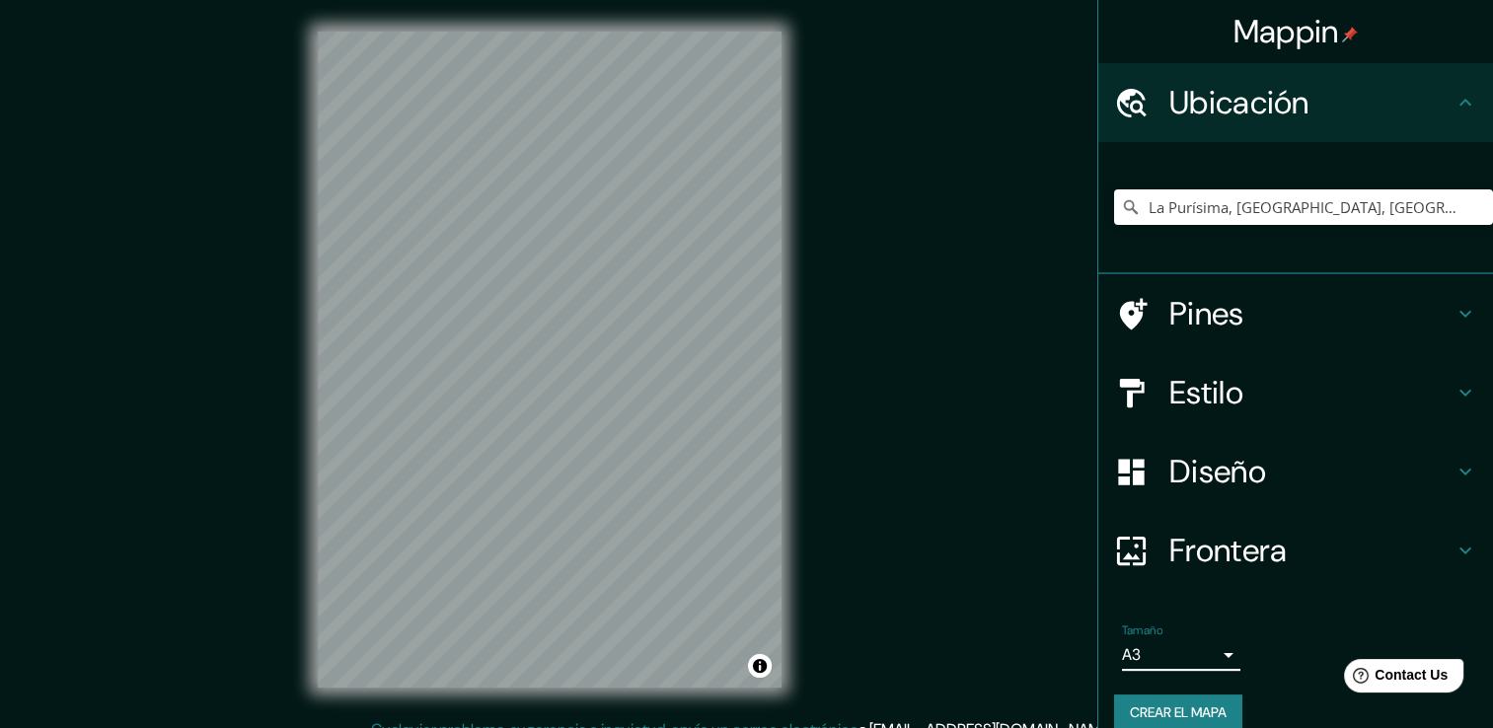
click at [1190, 652] on body "Mappin Ubicación La Purísima, [GEOGRAPHIC_DATA], [GEOGRAPHIC_DATA], [GEOGRAPHIC…" at bounding box center [746, 364] width 1493 height 728
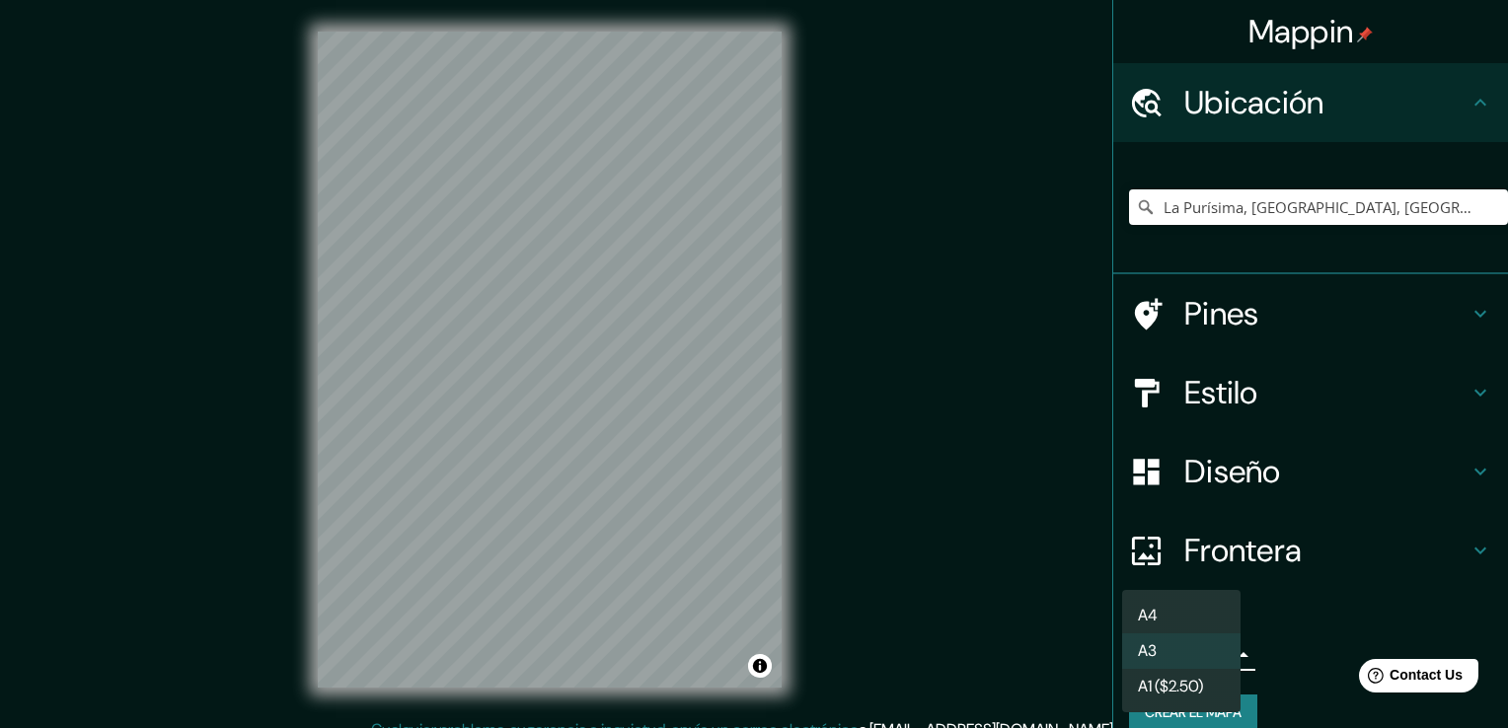
click at [1188, 602] on li "A4" at bounding box center [1181, 616] width 118 height 36
type input "single"
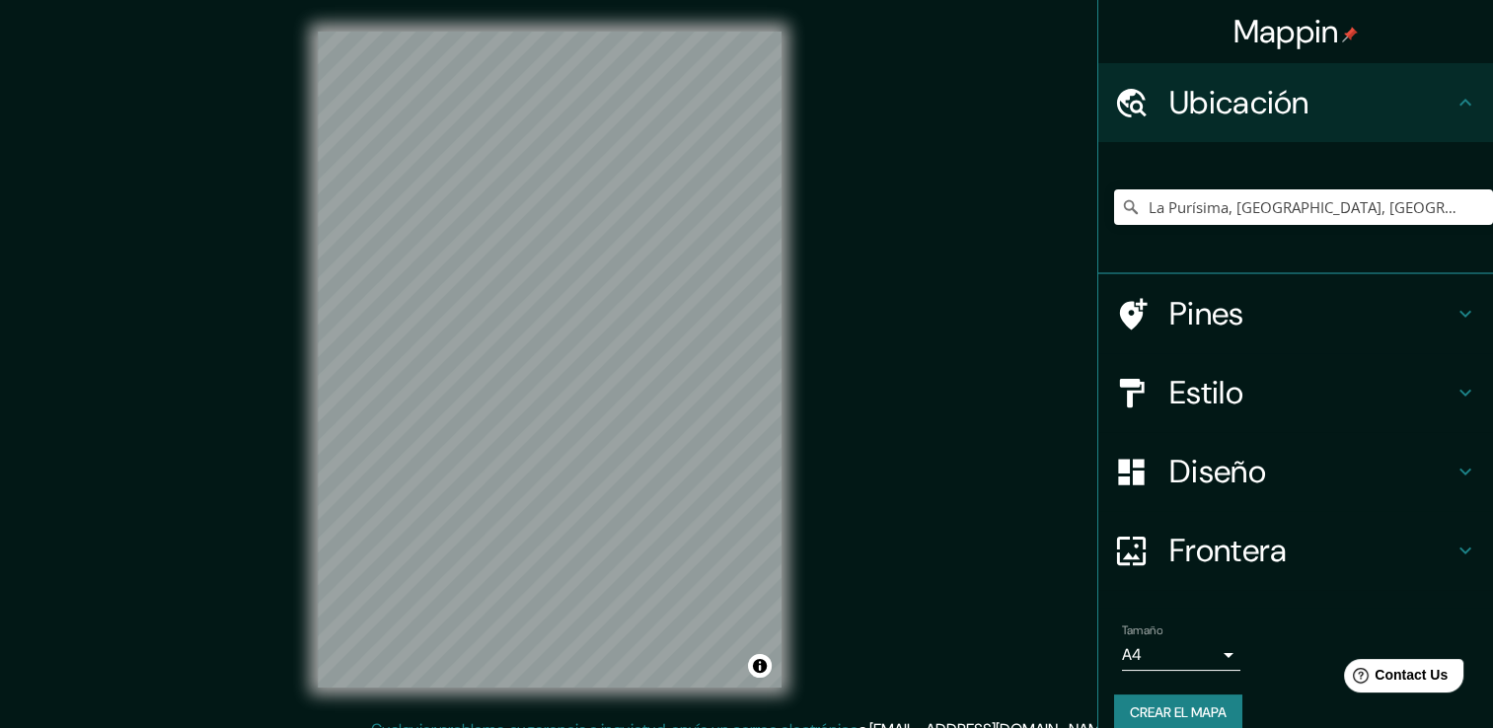
click at [825, 224] on div "Mappin Ubicación La Purísima, [GEOGRAPHIC_DATA], [GEOGRAPHIC_DATA], [GEOGRAPHIC…" at bounding box center [746, 375] width 1493 height 750
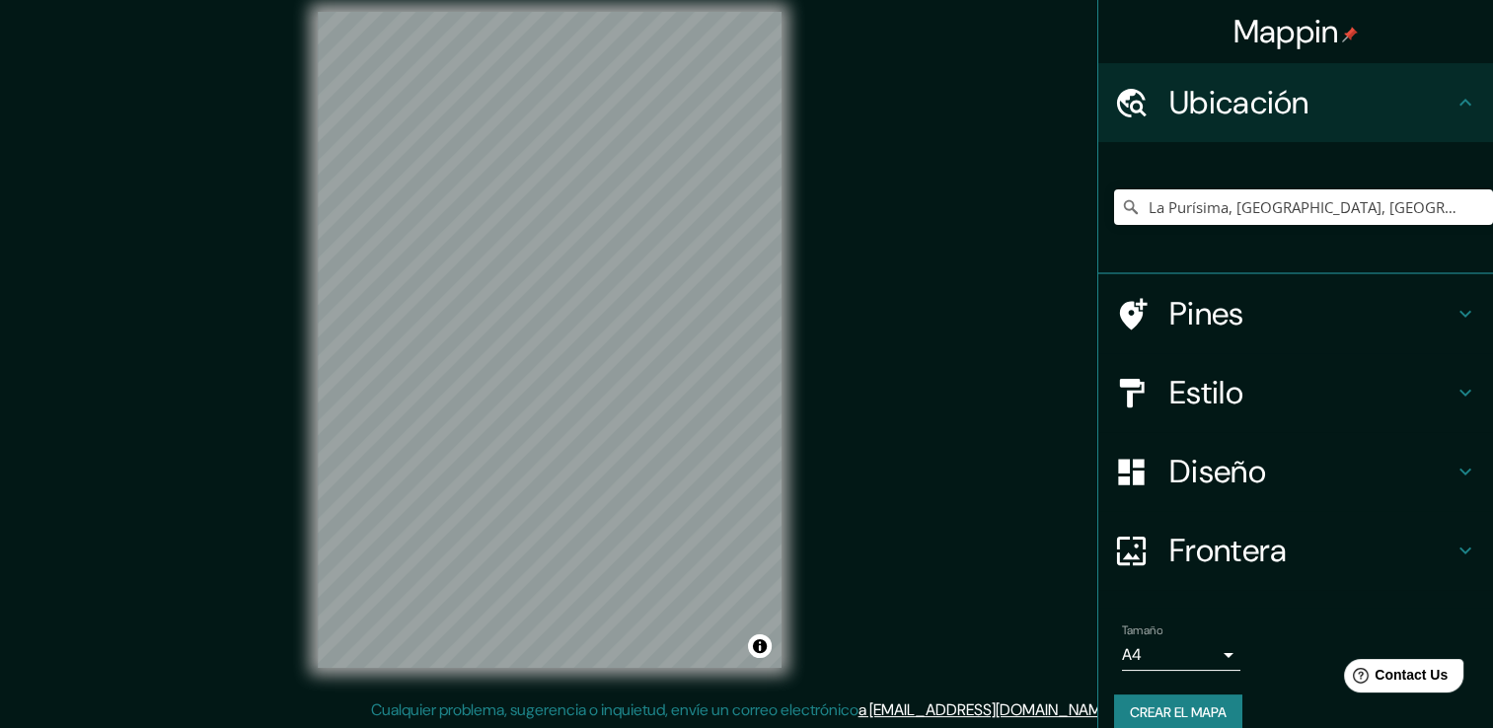
scroll to position [22, 0]
click at [1381, 185] on div "La Purísima, [GEOGRAPHIC_DATA], [GEOGRAPHIC_DATA], [GEOGRAPHIC_DATA]" at bounding box center [1303, 207] width 379 height 99
click at [1375, 209] on input "La Purísima, [GEOGRAPHIC_DATA], [GEOGRAPHIC_DATA], [GEOGRAPHIC_DATA]" at bounding box center [1303, 207] width 379 height 36
click at [1376, 208] on input "La Purísima, [GEOGRAPHIC_DATA], [GEOGRAPHIC_DATA], [GEOGRAPHIC_DATA]" at bounding box center [1303, 207] width 379 height 36
click at [1376, 207] on input "La Purísima, [GEOGRAPHIC_DATA], [GEOGRAPHIC_DATA], [GEOGRAPHIC_DATA]" at bounding box center [1303, 207] width 379 height 36
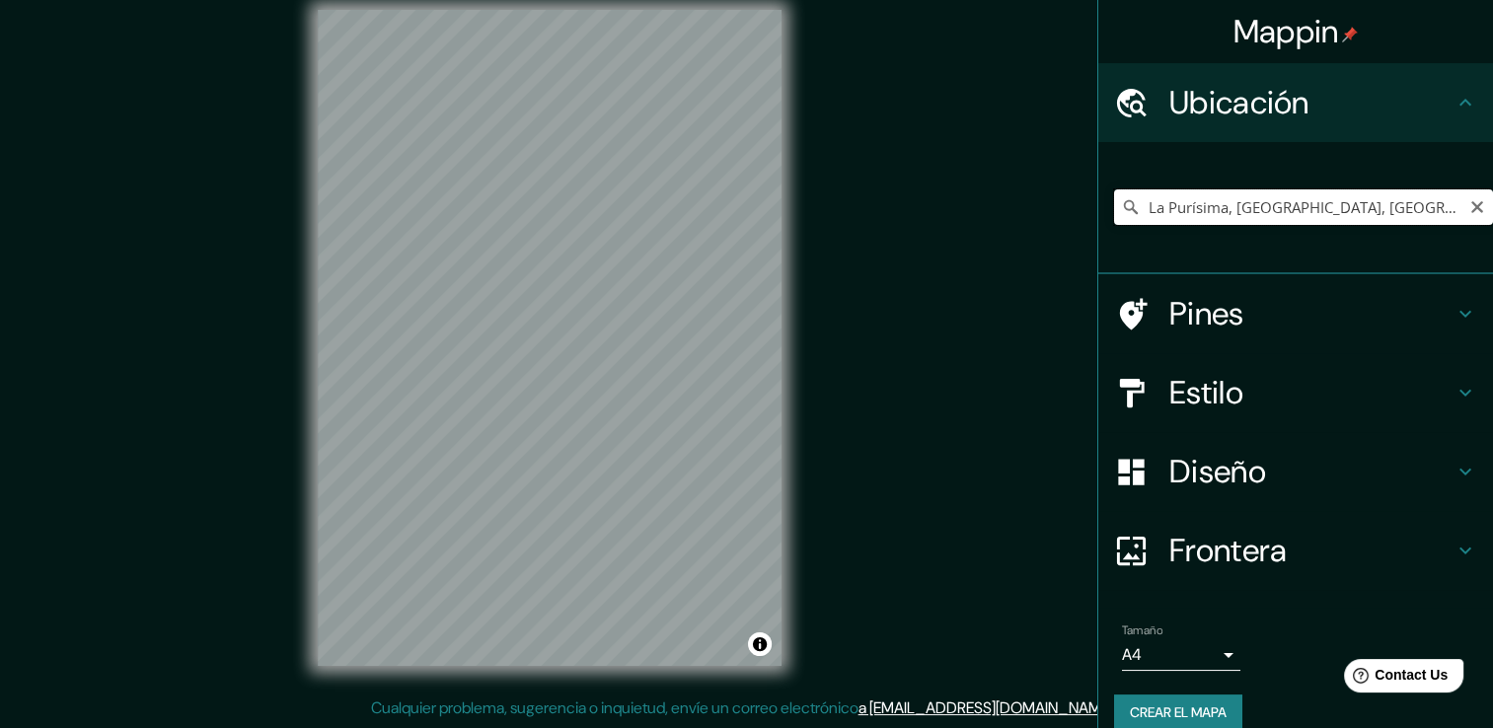
click at [1376, 207] on input "La Purísima, [GEOGRAPHIC_DATA], [GEOGRAPHIC_DATA], [GEOGRAPHIC_DATA]" at bounding box center [1303, 207] width 379 height 36
paste input "La Purísima, [GEOGRAPHIC_DATA], [GEOGRAPHIC_DATA], [GEOGRAPHIC_DATA]"
type input "La Purísima, [GEOGRAPHIC_DATA], [GEOGRAPHIC_DATA], [GEOGRAPHIC_DATA]"
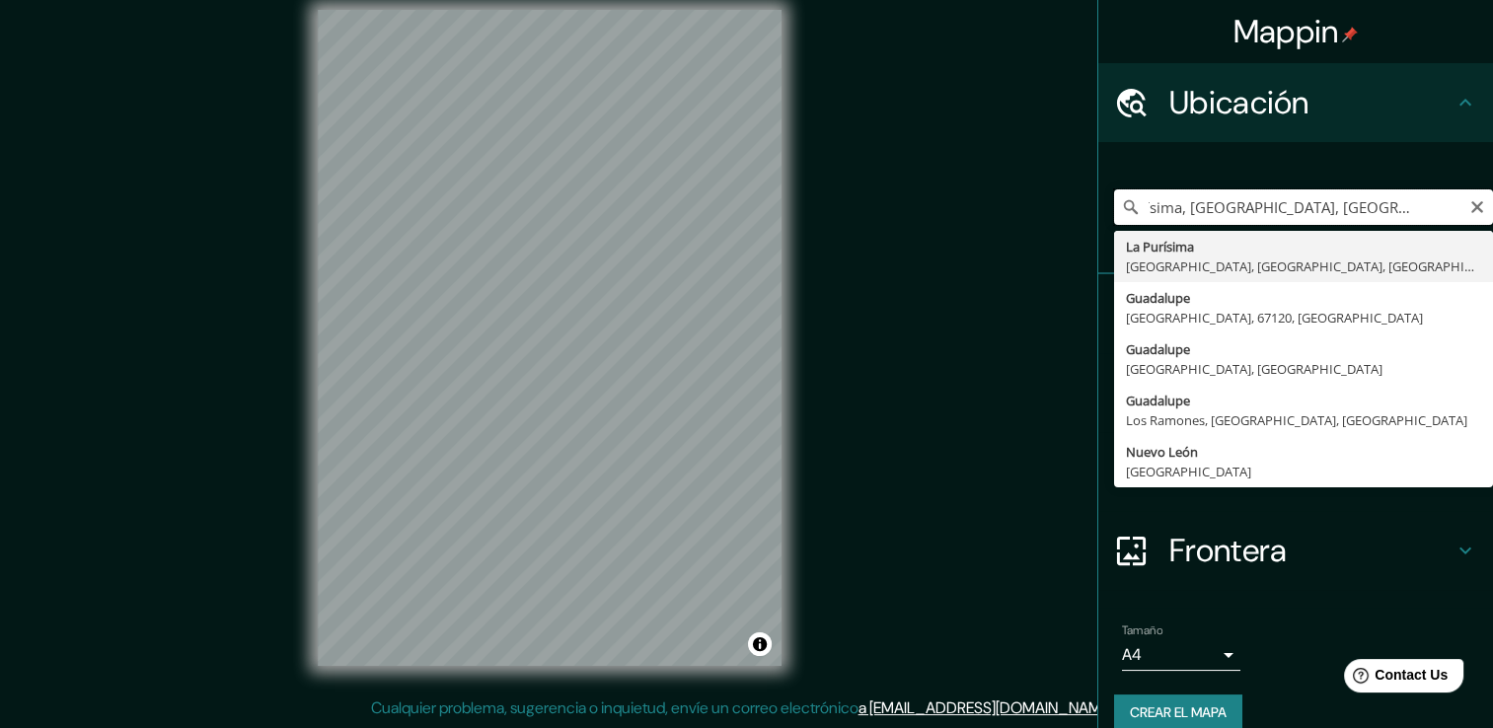
scroll to position [0, 0]
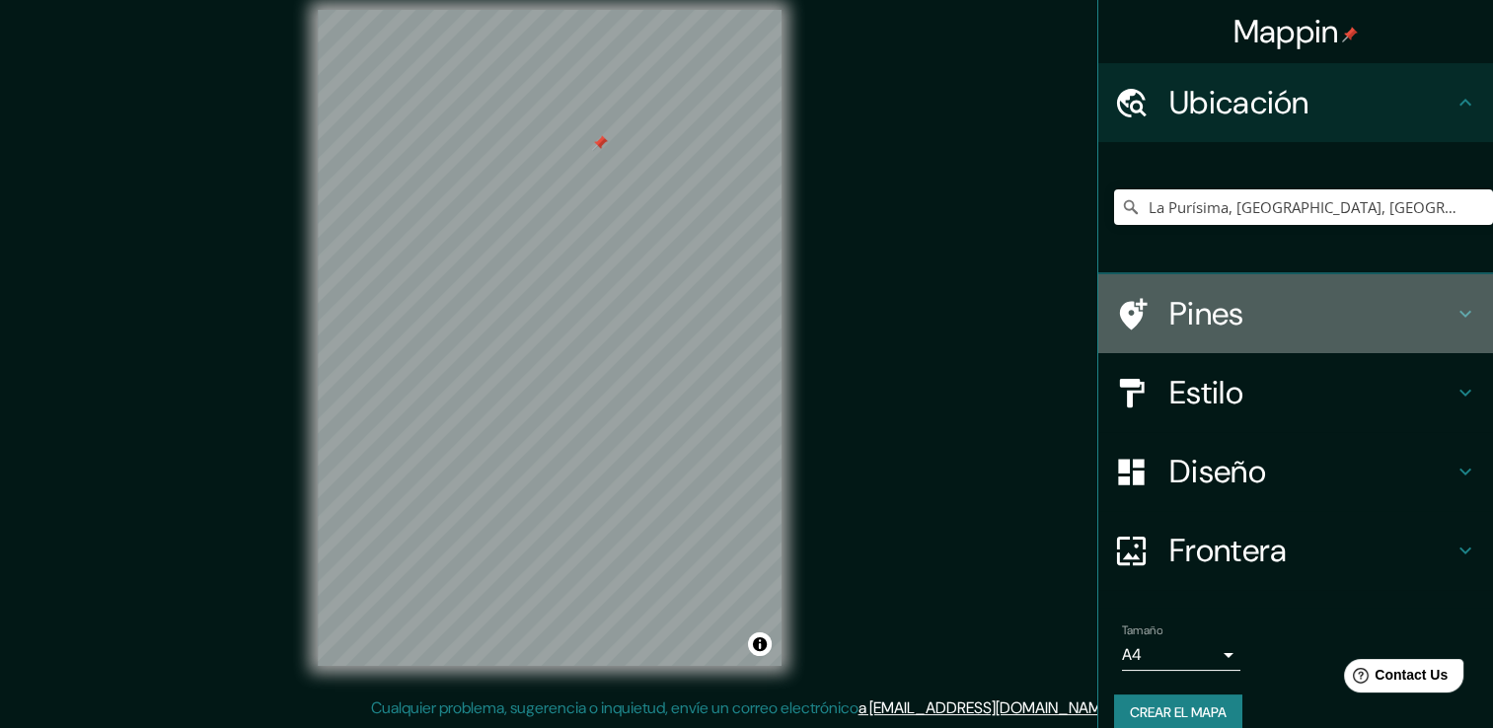
click at [1334, 302] on h4 "Pines" at bounding box center [1311, 313] width 284 height 39
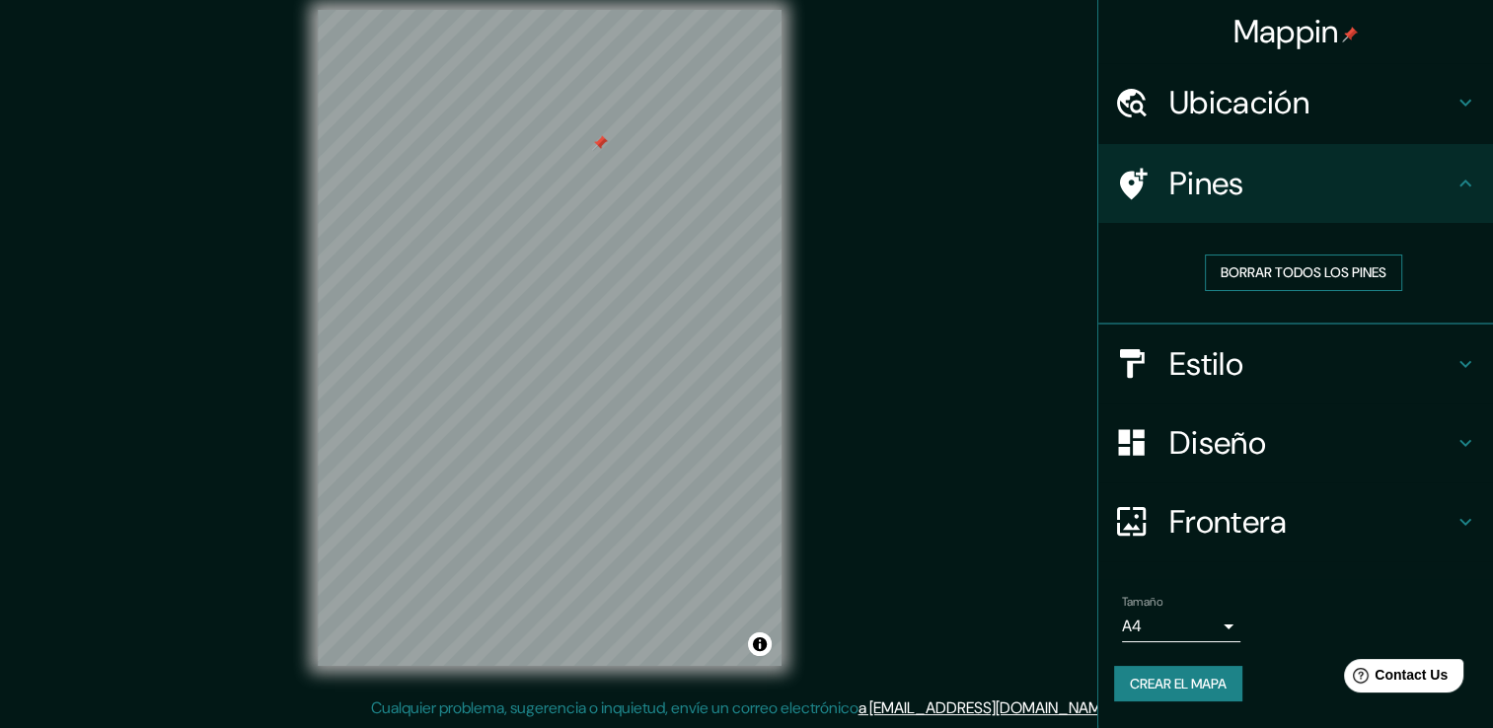
click at [1281, 261] on font "Borrar todos los pines" at bounding box center [1304, 272] width 166 height 25
click at [1275, 365] on h4 "Estilo" at bounding box center [1311, 363] width 284 height 39
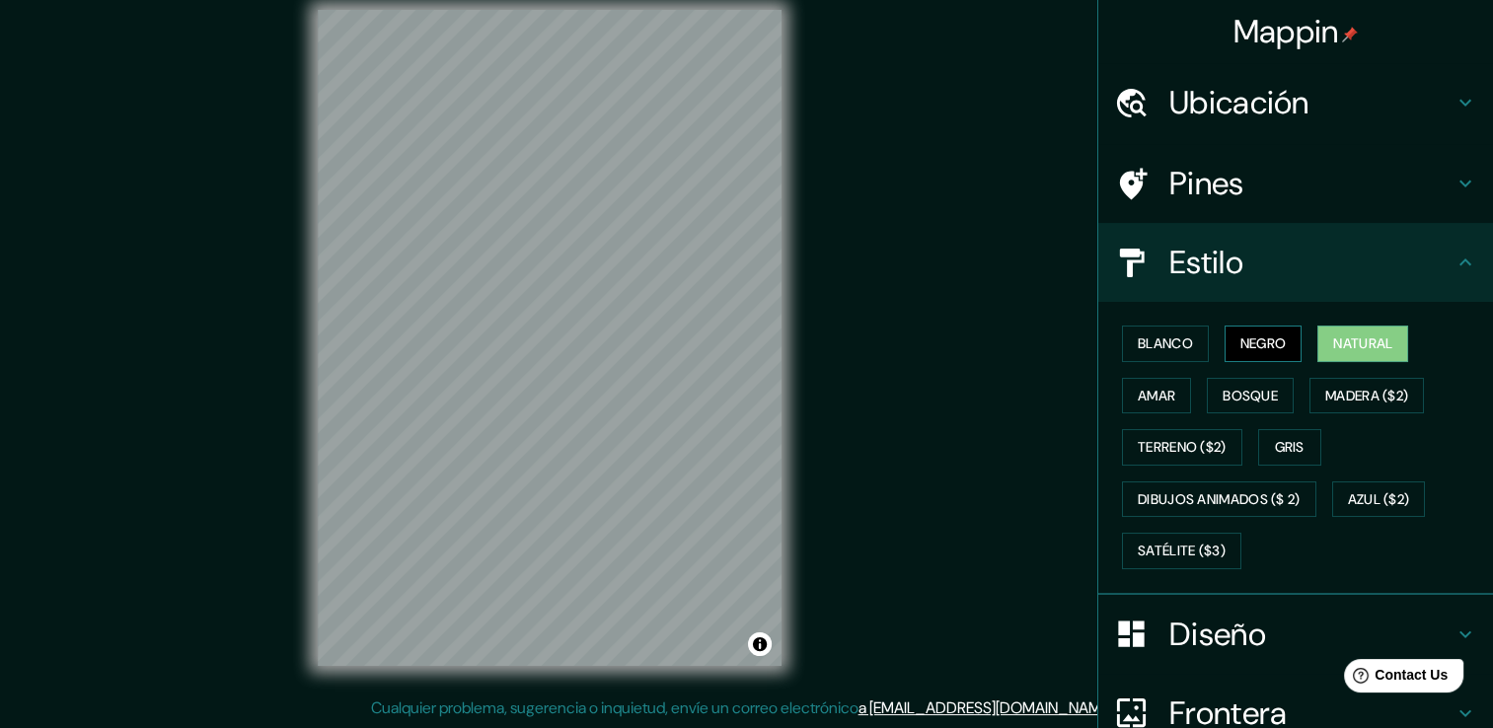
click at [1240, 353] on font "Negro" at bounding box center [1263, 344] width 46 height 25
click at [1176, 332] on font "Blanco" at bounding box center [1165, 344] width 55 height 25
click at [1402, 342] on div "Blanco Negro Natural [PERSON_NAME] ($2) Terreno ($2) Gris Dibujos animados ($ 2…" at bounding box center [1303, 448] width 379 height 260
click at [1353, 344] on font "Natural" at bounding box center [1362, 344] width 59 height 25
